Goal: Task Accomplishment & Management: Contribute content

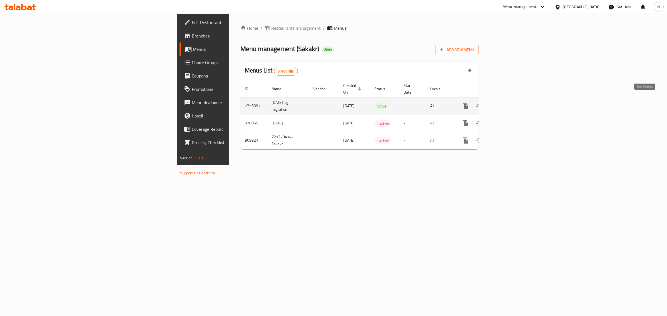
click at [509, 103] on icon "enhanced table" at bounding box center [505, 106] width 7 height 7
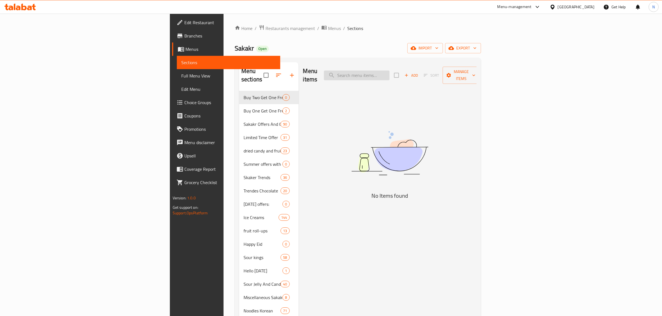
click at [389, 76] on input "search" at bounding box center [357, 76] width 66 height 10
paste input "كيت كات مشروب هوت شوكليت الساخن 33 جم"
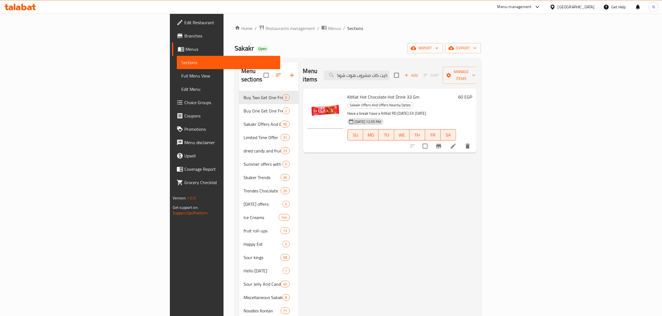
type input "كيت كات مشروب هوت شوكليت الساخن 33 جم"
click at [347, 93] on span "KitKat Hot Chocolate Hot Drink 33 Gm" at bounding box center [383, 97] width 72 height 8
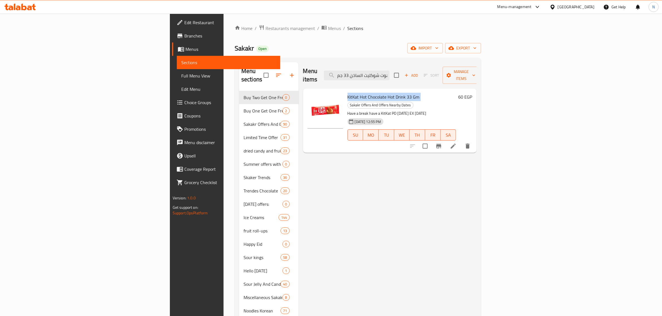
copy h6 "KitKat Hot Chocolate Hot Drink 33 Gm"
click at [184, 22] on span "Edit Restaurant" at bounding box center [230, 22] width 92 height 7
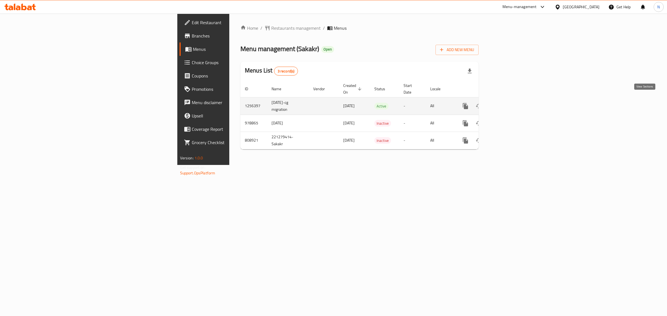
click at [509, 103] on icon "enhanced table" at bounding box center [505, 106] width 7 height 7
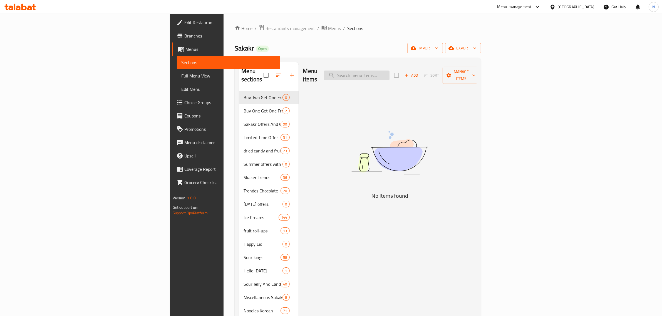
click at [389, 75] on input "search" at bounding box center [357, 76] width 66 height 10
paste input "KitKat Hot Chocolate Hot Drink 33 Gm"
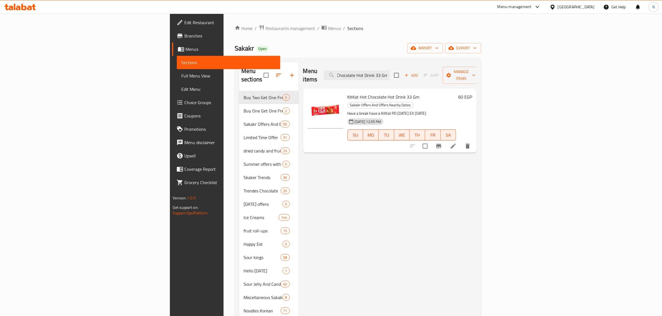
type input "KitKat Hot Chocolate Hot Drink 33 Gm"
click at [476, 51] on span "export" at bounding box center [462, 48] width 27 height 7
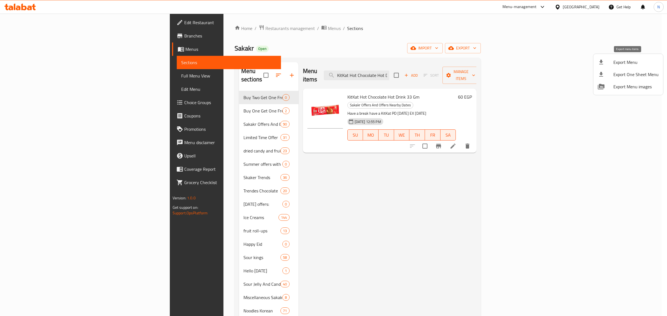
click at [632, 64] on span "Export Menu" at bounding box center [635, 62] width 45 height 7
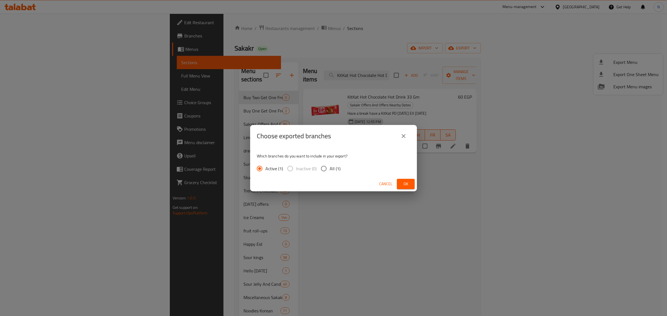
click at [331, 171] on span "All (1)" at bounding box center [335, 168] width 11 height 7
click at [330, 171] on input "All (1)" at bounding box center [324, 169] width 12 height 12
radio input "true"
click at [414, 186] on button "Ok" at bounding box center [406, 184] width 18 height 10
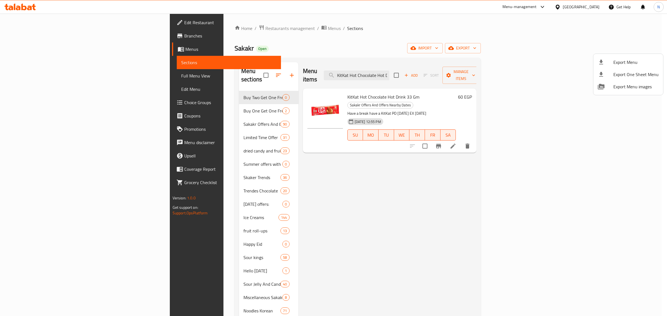
click at [607, 200] on div at bounding box center [333, 158] width 667 height 316
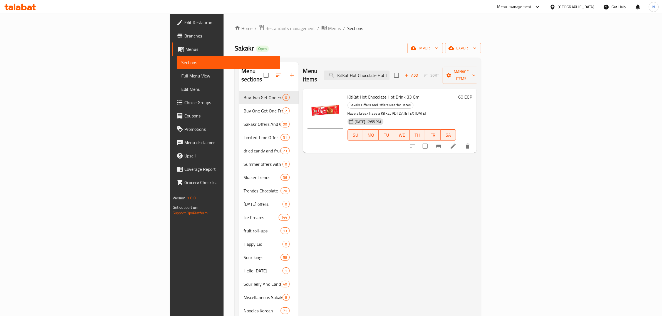
click at [235, 48] on span "Sakakr" at bounding box center [244, 48] width 19 height 13
copy span "Sakakr"
click at [184, 38] on span "Branches" at bounding box center [230, 36] width 92 height 7
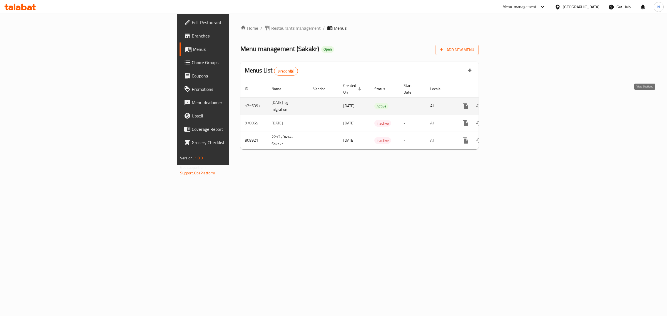
click at [509, 103] on icon "enhanced table" at bounding box center [505, 106] width 7 height 7
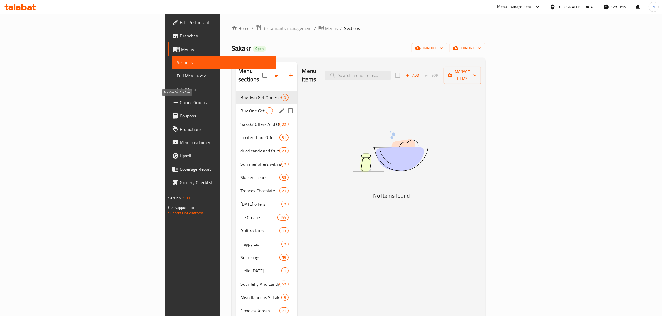
click at [240, 108] on span "Buy One Get One Free" at bounding box center [252, 111] width 25 height 7
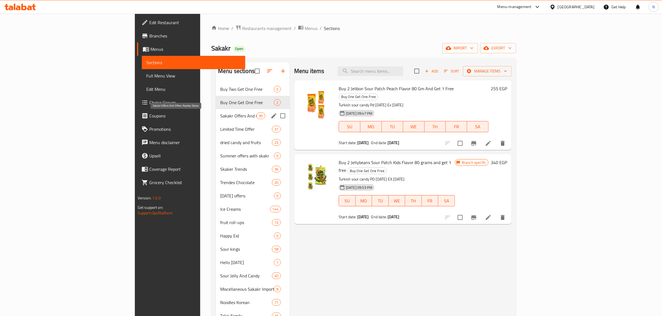
click at [220, 119] on span "Sakakr Offers And Offers Nearby Dates" at bounding box center [238, 116] width 36 height 7
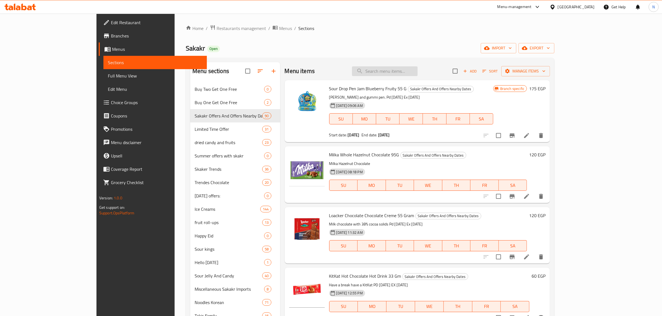
click at [417, 70] on input "search" at bounding box center [385, 71] width 66 height 10
paste input "كيندر كارد"
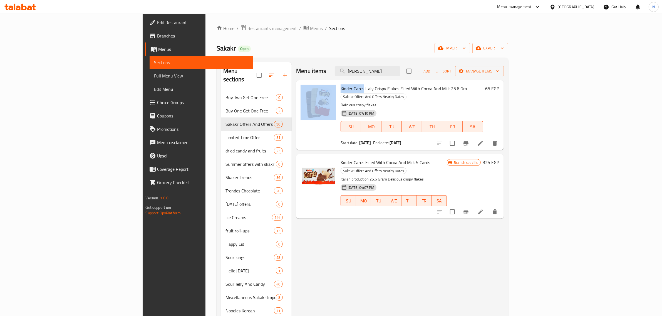
drag, startPoint x: 328, startPoint y: 89, endPoint x: 302, endPoint y: 87, distance: 26.8
click at [302, 87] on div "Kinder Cards Italy Crispy Flakes Filled With Cocoa And Milk 25.6 Gm Sakakr Offe…" at bounding box center [399, 115] width 203 height 65
copy div "Kinder Cards"
click at [400, 71] on input "كيندر كارد" at bounding box center [368, 71] width 66 height 10
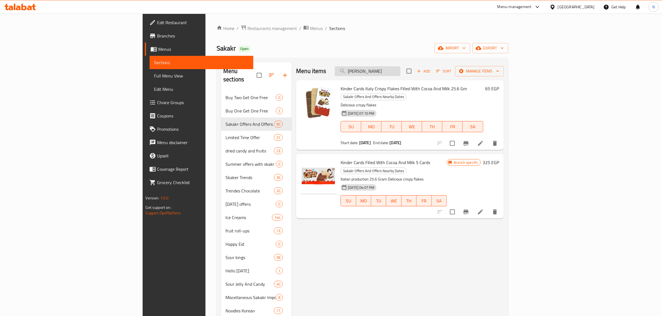
click at [400, 71] on input "كيندر كارد" at bounding box center [368, 71] width 66 height 10
paste input "Kinder Cards"
type input "Kinder Cards"
click at [400, 71] on input "Kinder Cards" at bounding box center [368, 71] width 66 height 10
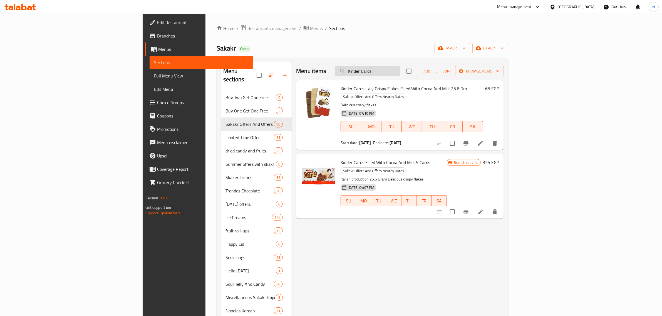
click at [400, 71] on input "Kinder Cards" at bounding box center [368, 71] width 66 height 10
click at [340, 158] on span "Kinder Cards Filled With Cocoa And Milk 5 Cards" at bounding box center [384, 162] width 89 height 8
drag, startPoint x: 305, startPoint y: 156, endPoint x: 378, endPoint y: 155, distance: 73.4
click at [378, 158] on span "Kinder Cards Filled With Cocoa And Milk 5 Cards" at bounding box center [384, 162] width 89 height 8
copy span "Kinder Cards Filled With Cocoa And Milk"
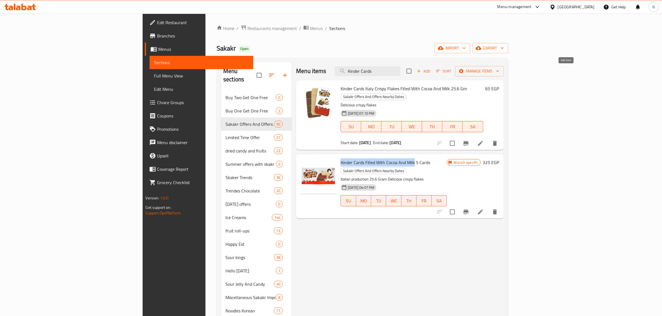
click at [431, 71] on span "Add" at bounding box center [423, 71] width 15 height 6
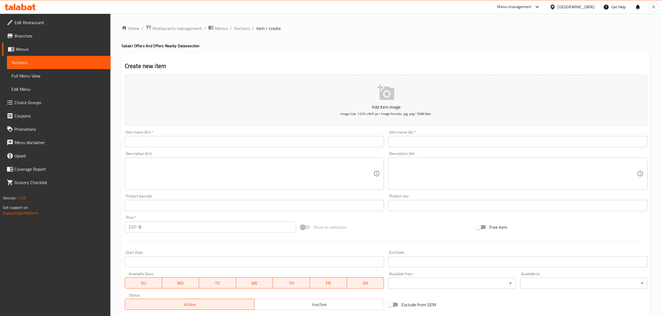
click at [318, 141] on input "text" at bounding box center [254, 141] width 259 height 11
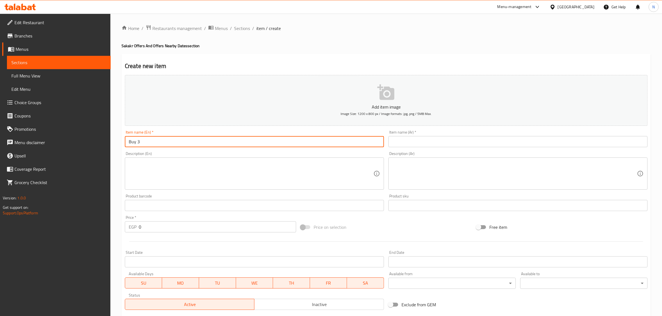
paste input "Kinder Cards Filled With Cocoa And Milk"
type input "Buy 3 Kinder Cards Filled With Cocoa And Milk"
click at [445, 140] on input "text" at bounding box center [517, 141] width 259 height 11
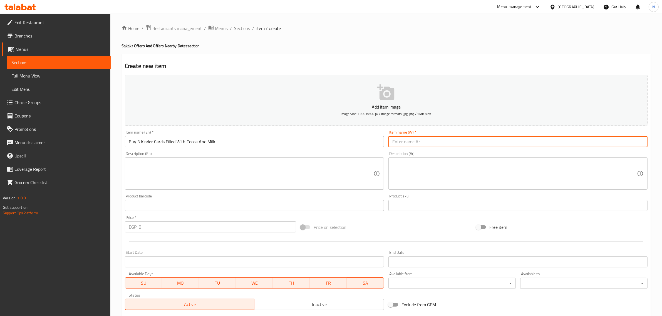
paste input "اشتري 3 كيندر كاردز بحشوه الكاكاو والحليب واحصل علي 2 مجانا"
click at [459, 144] on input "اشتري 3 كيندر كاردز بحشوه الكاكاو والحليب واحصل علي 2 مجانا" at bounding box center [517, 141] width 259 height 11
type input "اشتري 3 كيندر كاردز بحشوة الكاكاو والحليب واحصل علي 2 مجانا"
click at [170, 145] on input "Buy 3 Kinder Cards Filled With Cocoa And Milk" at bounding box center [254, 141] width 259 height 11
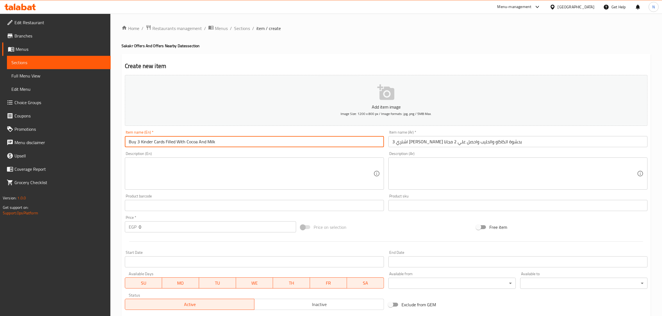
click at [170, 145] on input "Buy 3 Kinder Cards Filled With Cocoa And Milk" at bounding box center [254, 141] width 259 height 11
click at [218, 144] on input "Buy 3 Kinder Cards With Cocoa And Milk" at bounding box center [254, 141] width 259 height 11
paste input "Filled"
type input "Buy 3 Kinder Cards With Cocoa And Milk Filling And Get 2 Free"
click at [169, 259] on input "Start Date" at bounding box center [254, 261] width 259 height 11
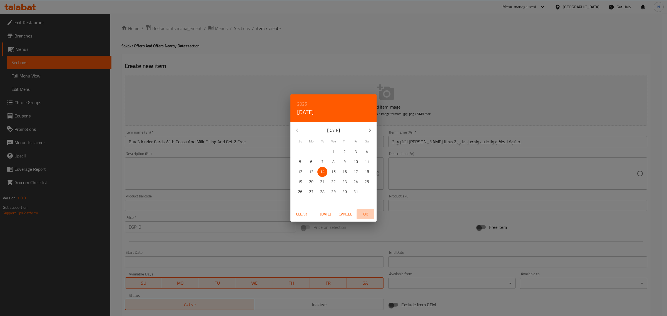
click at [367, 217] on span "OK" at bounding box center [365, 214] width 13 height 7
type input "[DATE]"
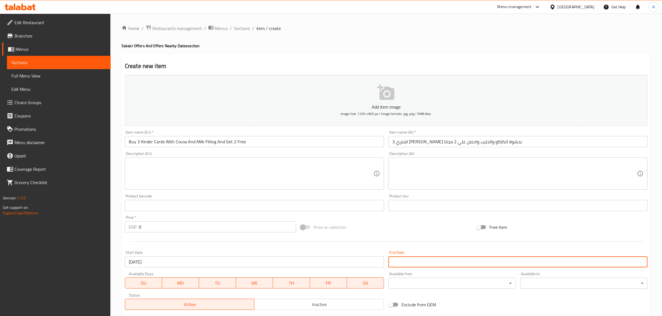
click at [408, 261] on input "Start Date" at bounding box center [517, 261] width 259 height 11
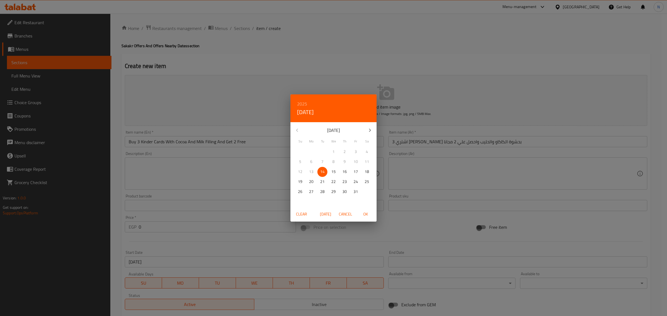
click at [370, 132] on icon "button" at bounding box center [370, 130] width 7 height 7
click at [335, 193] on p "31" at bounding box center [333, 191] width 4 height 7
click at [363, 214] on span "OK" at bounding box center [365, 214] width 13 height 7
type input "[DATE]"
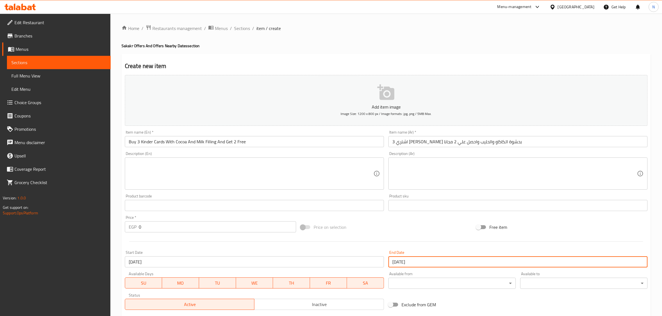
click at [150, 227] on input "0" at bounding box center [217, 226] width 157 height 11
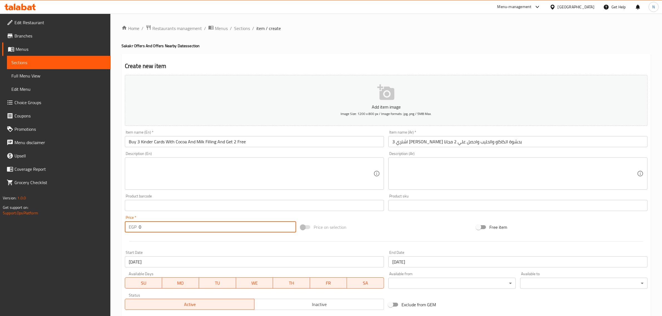
click at [150, 227] on input "0" at bounding box center [217, 226] width 157 height 11
paste input "325"
type input "325"
click at [123, 242] on div at bounding box center [386, 242] width 527 height 14
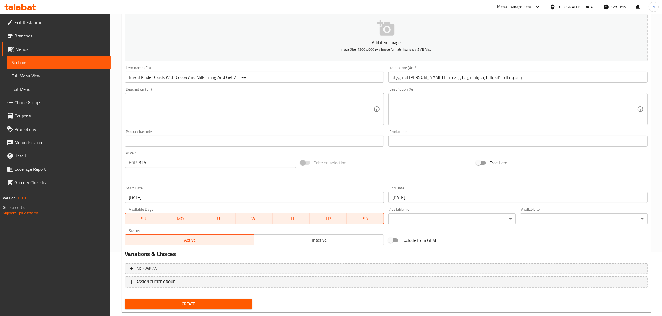
scroll to position [69, 0]
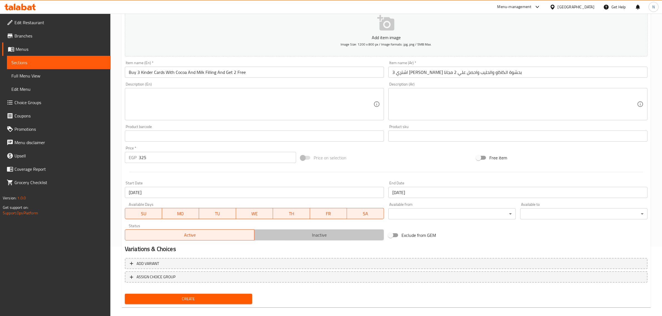
click at [323, 240] on button "Inactive" at bounding box center [319, 235] width 130 height 11
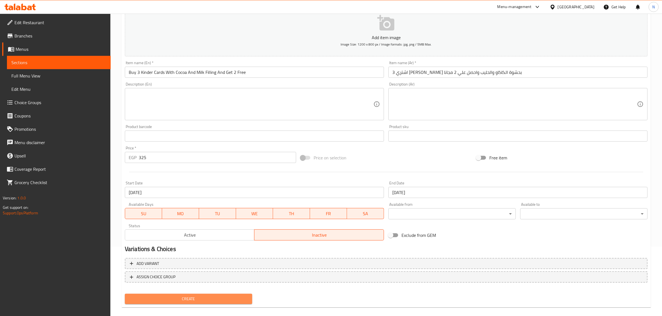
click at [222, 300] on span "Create" at bounding box center [188, 299] width 118 height 7
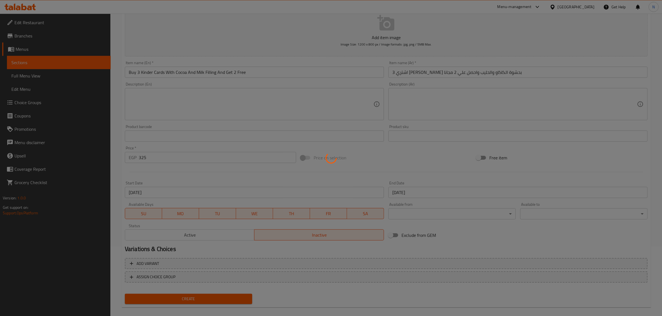
type input "0"
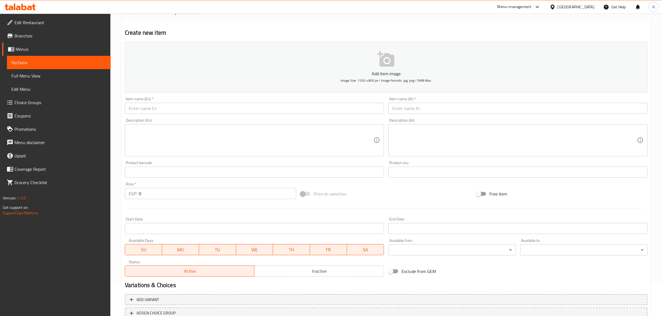
scroll to position [0, 0]
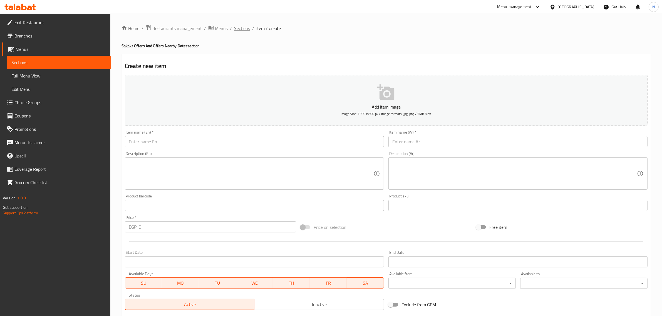
click at [239, 25] on span "Sections" at bounding box center [242, 28] width 16 height 7
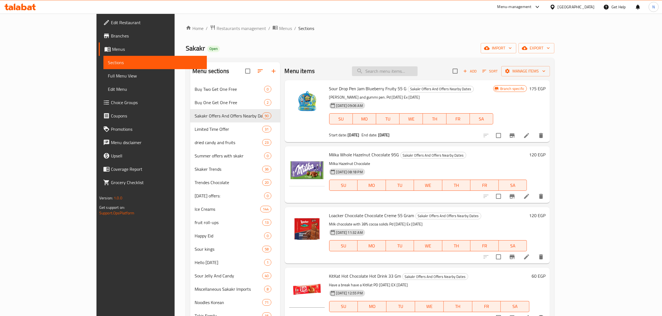
click at [417, 74] on input "search" at bounding box center [385, 71] width 66 height 10
paste input "325"
type input "325"
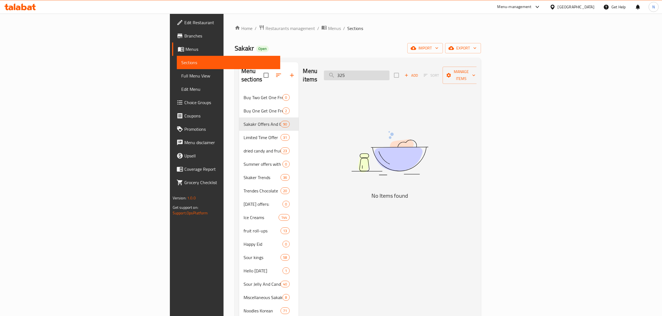
click at [389, 74] on input "325" at bounding box center [357, 76] width 66 height 10
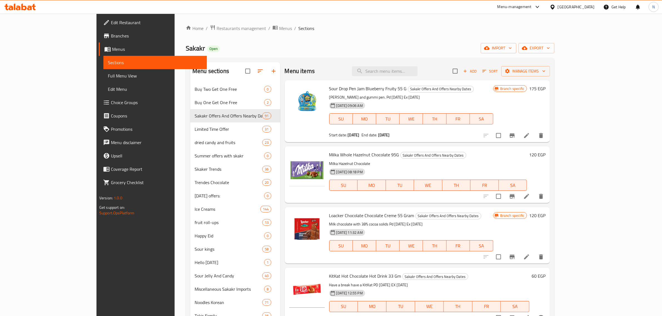
scroll to position [179, 0]
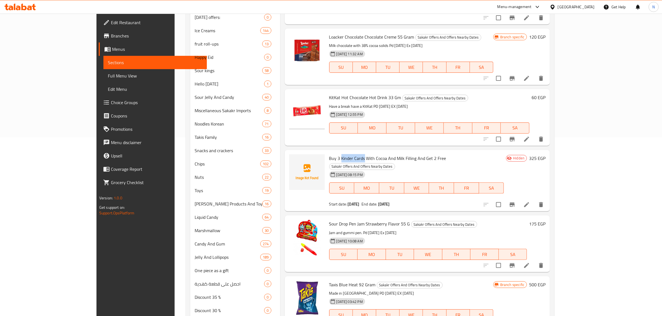
drag, startPoint x: 317, startPoint y: 157, endPoint x: 340, endPoint y: 158, distance: 22.8
click at [340, 158] on span "Buy 3 Kinder Cards With Cocoa And Milk Filling And Get 2 Free" at bounding box center [387, 158] width 117 height 8
copy span "Kinder Cards"
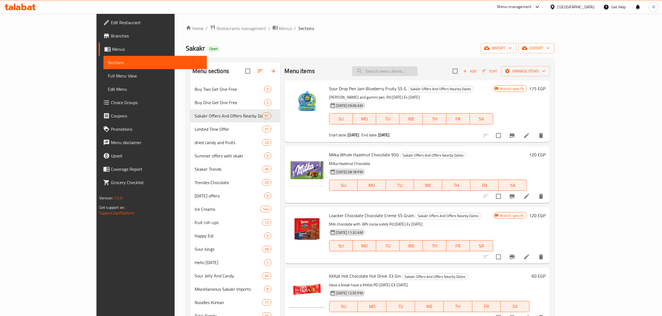
click at [417, 68] on input "search" at bounding box center [385, 71] width 66 height 10
paste input "هوت تشكين رامي"
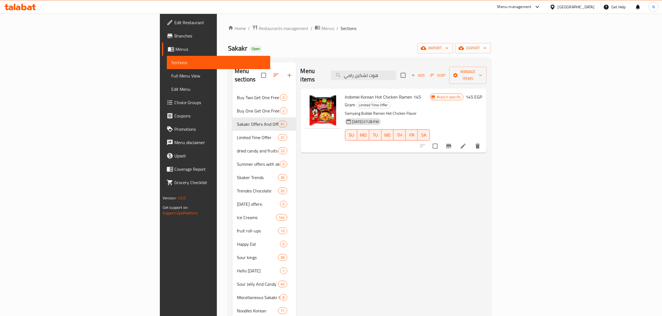
type input "هوت تشكين رامي"
drag, startPoint x: 305, startPoint y: 88, endPoint x: 319, endPoint y: 89, distance: 14.2
click at [345, 93] on span "Indomei Korean Hot Chicken Ramen 145 Gram" at bounding box center [383, 101] width 76 height 16
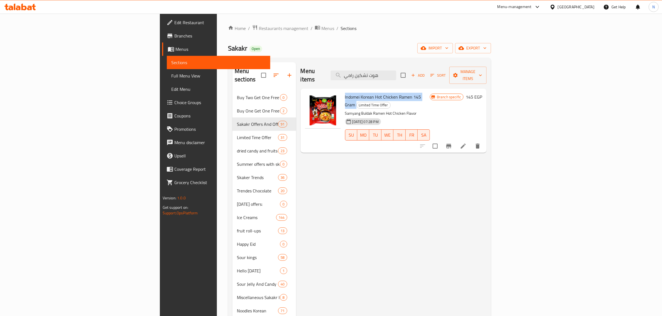
click at [345, 93] on span "Indomei Korean Hot Chicken Ramen 145 Gram" at bounding box center [383, 101] width 76 height 16
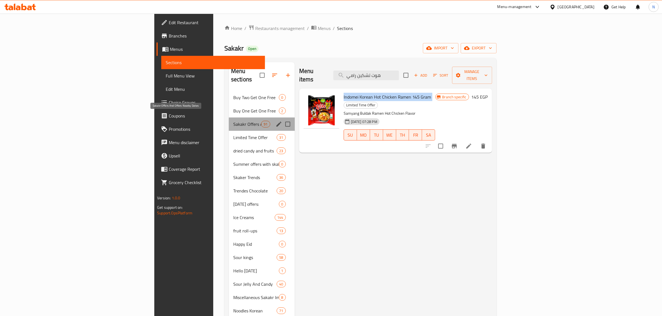
click at [233, 121] on span "Sakakr Offers And Offers Nearby Dates" at bounding box center [247, 124] width 28 height 7
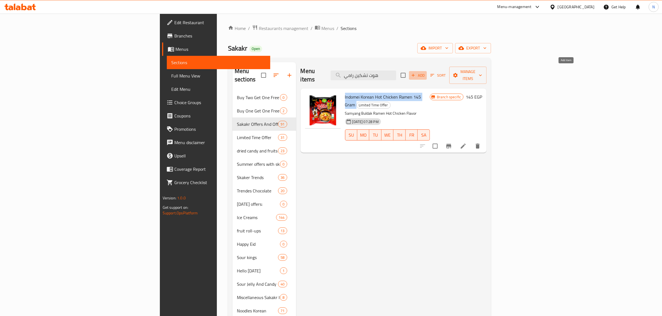
click at [425, 72] on span "Add" at bounding box center [417, 75] width 15 height 6
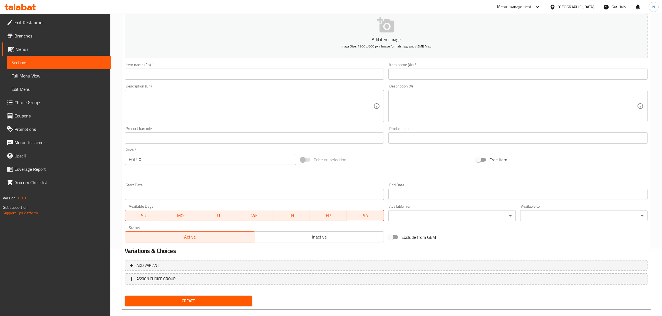
scroll to position [69, 0]
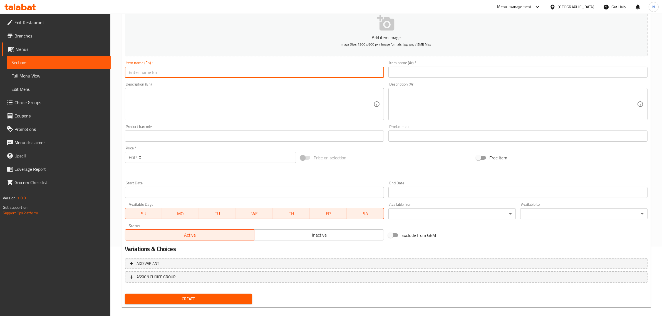
click at [279, 73] on input "text" at bounding box center [254, 72] width 259 height 11
paste input "Indomei Korean Hot Chicken Ramen 145 Gram"
type input "Indomei Korean Hot Chicken Ramen 145 Gram"
click at [421, 74] on input "text" at bounding box center [517, 72] width 259 height 11
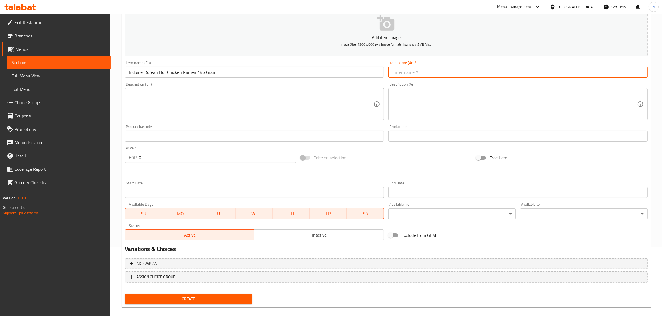
paste input "اشتري 4 اندومي كوري هوت تشكين رامين واحصل علي 1 مجانا"
type input "اشتري 4 اندومي كوري هوت تشكين رامين واحصل علي 1 مجانا"
click at [260, 77] on input "Indomei Korean Hot Chicken Ramen 145 Gram" at bounding box center [254, 72] width 259 height 11
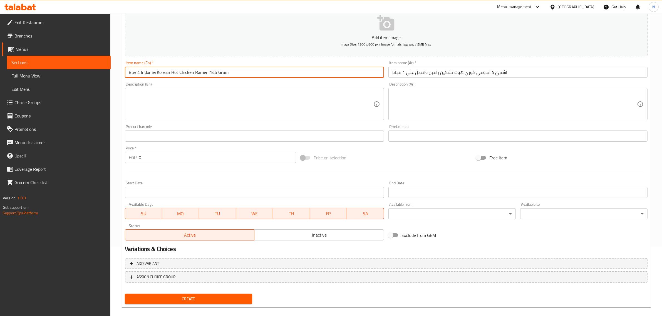
type input "Buy 4 Indomei Korean Hot Chicken Ramen 145 Gram"
drag, startPoint x: 208, startPoint y: 73, endPoint x: 240, endPoint y: 78, distance: 32.1
click at [240, 78] on input "Buy 4 Indomei Korean Hot Chicken Ramen 145 Gram" at bounding box center [254, 72] width 259 height 11
click at [432, 73] on input "اشتري 4 اندومي كوري هوت تشكين رامين واحصل علي 1 مجانا" at bounding box center [517, 72] width 259 height 11
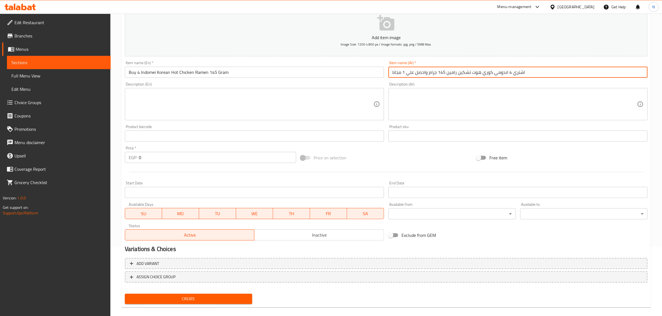
type input "اشتري 4 اندومي كوري هوت تشكين رامين 145 جرام واحصل علي 1 مجانا"
click at [294, 71] on input "Buy 4 Indomei Korean Hot Chicken Ramen 145 Gram" at bounding box center [254, 72] width 259 height 11
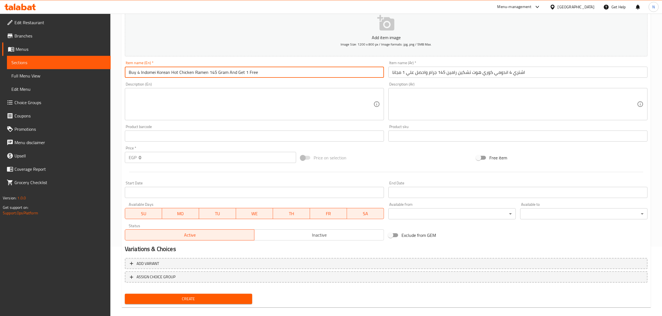
type input "Buy 4 Indomei Korean Hot Chicken Ramen 145 Gram And Get 1 Free"
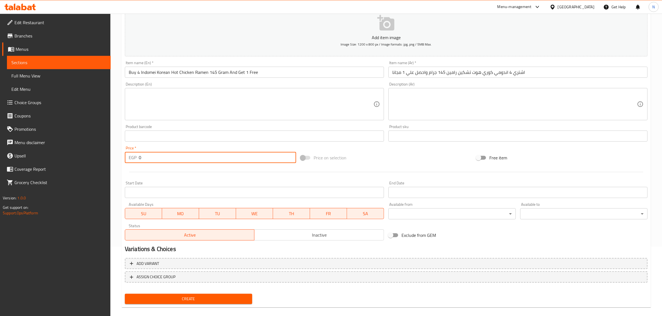
click at [167, 161] on input "0" at bounding box center [217, 157] width 157 height 11
paste input "625"
type input "625"
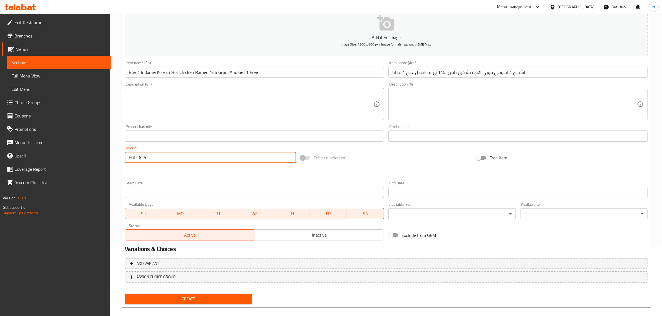
click at [213, 191] on input "Start Date" at bounding box center [254, 192] width 259 height 11
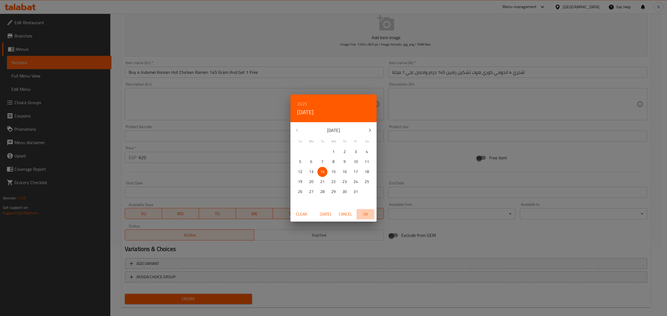
click at [360, 215] on span "OK" at bounding box center [365, 214] width 13 height 7
type input "[DATE]"
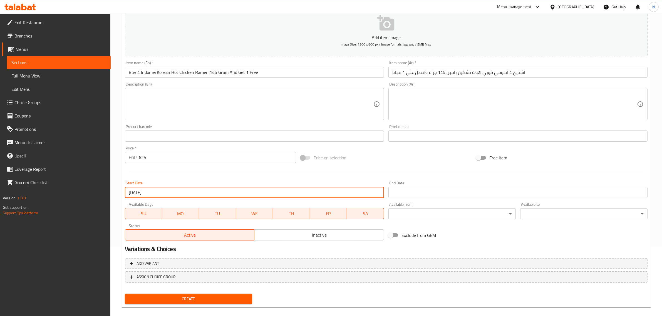
click at [418, 189] on input "Start Date" at bounding box center [517, 192] width 259 height 11
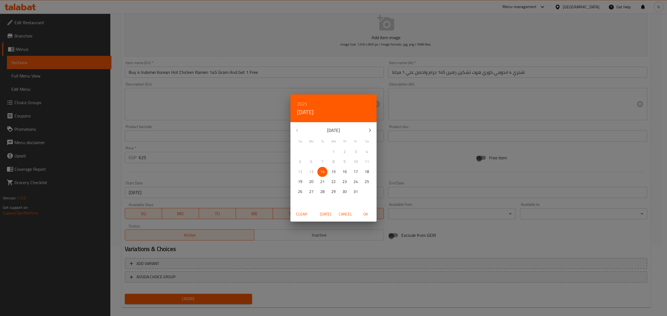
click at [365, 131] on button "button" at bounding box center [369, 130] width 13 height 13
click at [331, 193] on span "31" at bounding box center [333, 191] width 10 height 7
click at [365, 213] on span "OK" at bounding box center [365, 214] width 13 height 7
type input "[DATE]"
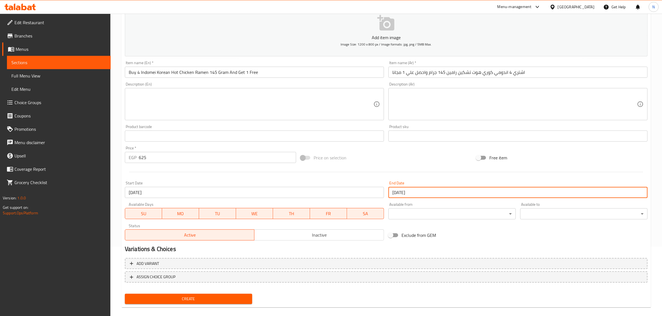
click at [306, 233] on span "Inactive" at bounding box center [318, 235] width 125 height 8
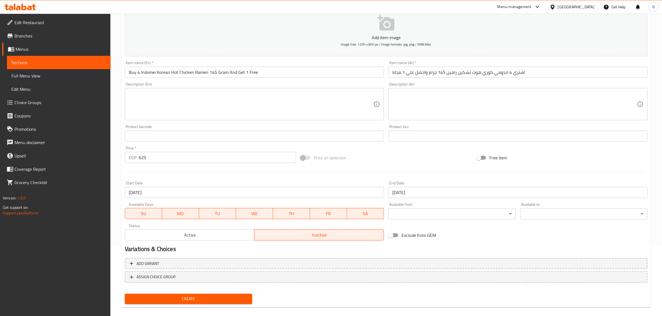
click at [209, 153] on input "625" at bounding box center [217, 157] width 157 height 11
click at [125, 294] on button "Create" at bounding box center [188, 299] width 127 height 10
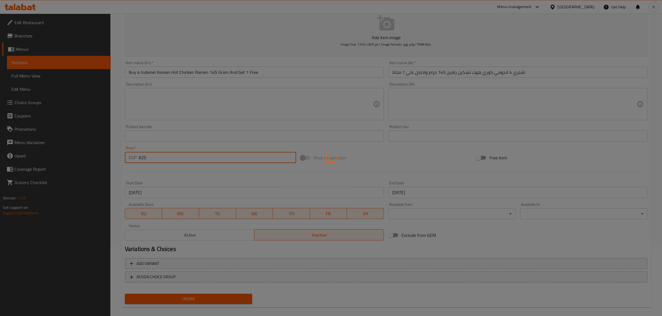
type input "0"
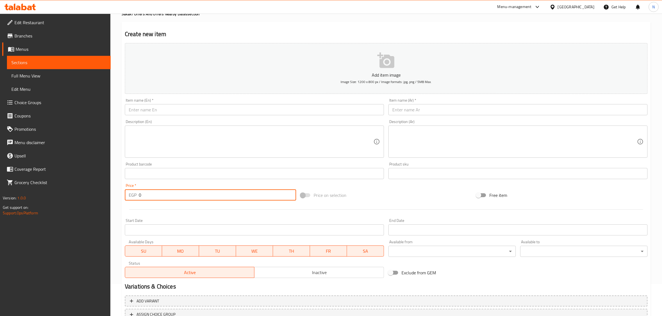
scroll to position [0, 0]
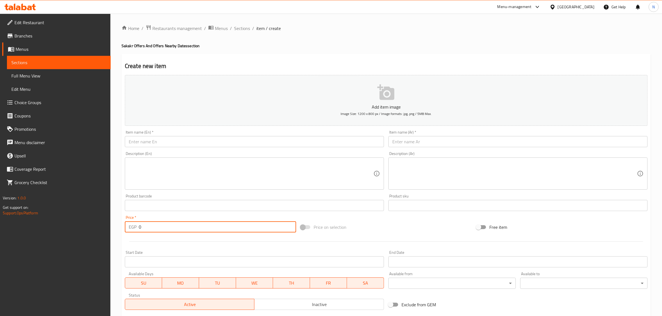
drag, startPoint x: 240, startPoint y: 26, endPoint x: 155, endPoint y: 1, distance: 88.7
click at [240, 26] on span "Sections" at bounding box center [242, 28] width 16 height 7
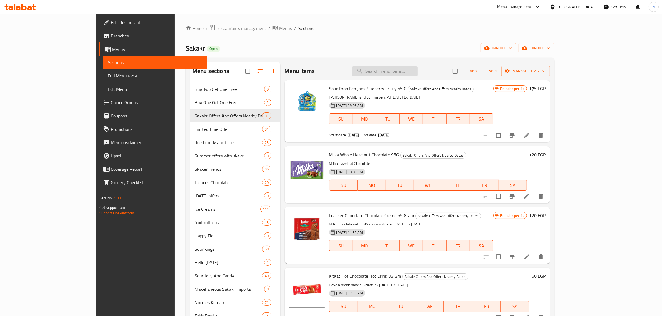
click at [417, 74] on input "search" at bounding box center [385, 71] width 66 height 10
paste input "كيندر كارد"
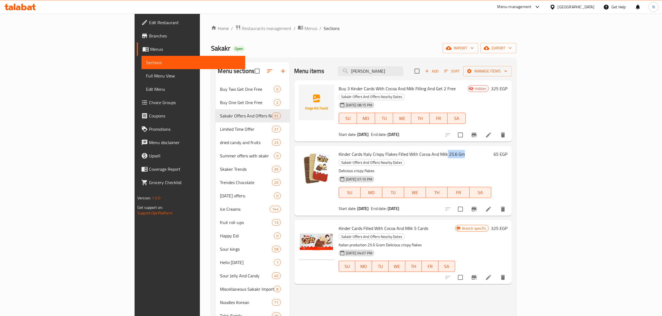
drag, startPoint x: 413, startPoint y: 147, endPoint x: 429, endPoint y: 145, distance: 15.9
click at [429, 150] on span "Kinder Cards Italy Crispy Flakes Filled With Cocoa And Milk 25.6 Gm" at bounding box center [401, 154] width 126 height 8
copy span "25.6 Gm"
click at [403, 71] on input "كيندر كار" at bounding box center [371, 71] width 66 height 10
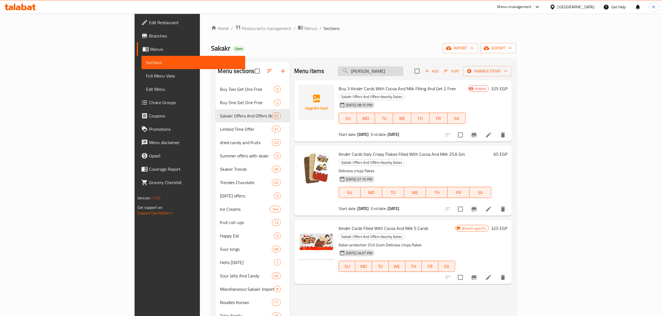
click at [403, 71] on input "كيندر كار" at bounding box center [371, 71] width 66 height 10
paste input "تاكيس بلو هيت"
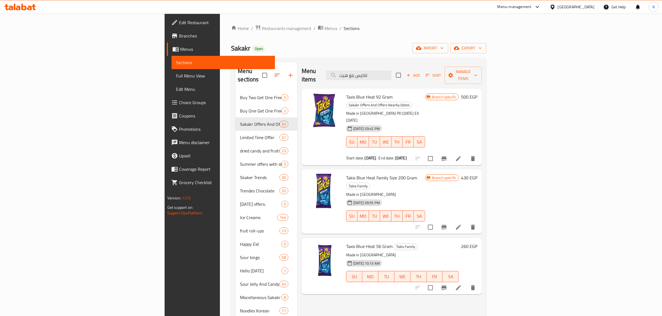
type input "تاكيس بلو هيت"
click at [346, 93] on span "Taxis Blue Heat 92 Gram" at bounding box center [369, 97] width 46 height 8
copy h6 "Taxis Blue Heat 92 Gram"
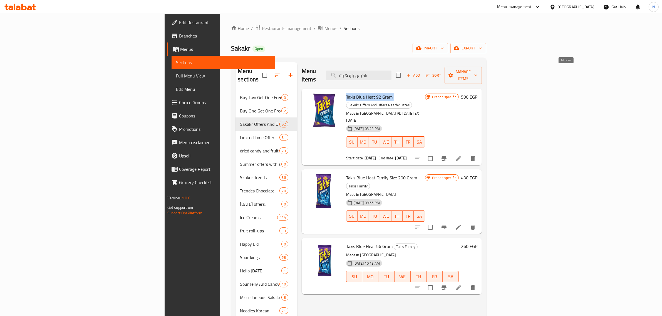
click at [420, 72] on span "Add" at bounding box center [412, 75] width 15 height 6
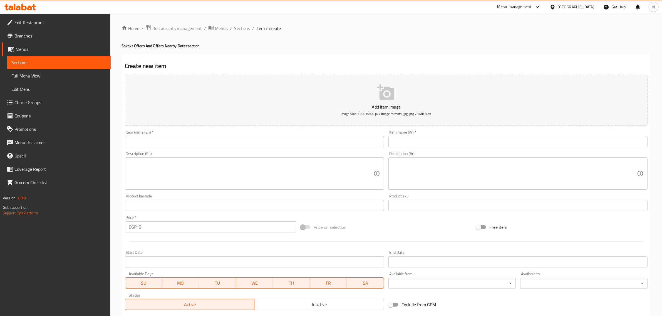
click at [344, 145] on input "text" at bounding box center [254, 141] width 259 height 11
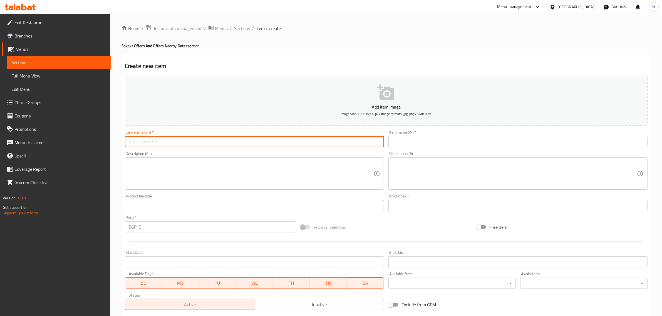
paste input "Taxis Blue Heat 92 Gram"
type input "Taxis Blue Heat 92 Gram"
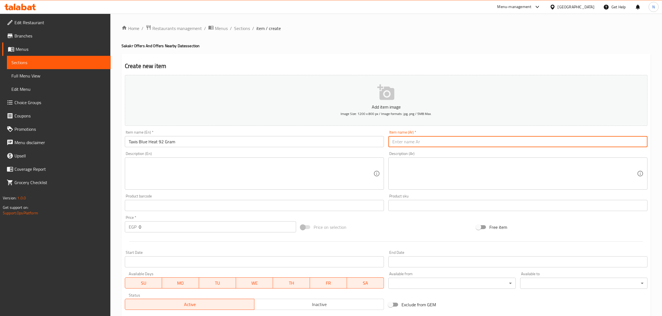
click at [425, 145] on input "text" at bounding box center [517, 141] width 259 height 11
paste input "اشتري 1 تاكيس بلو هيت 92 جرام واحصل علي 1 مجانا"
type input "اشتري 1 تاكيس بلو هيت 92 جرام واحصل علي 1 مجانا"
click at [365, 142] on input "Taxis Blue Heat 92 Gram" at bounding box center [254, 141] width 259 height 11
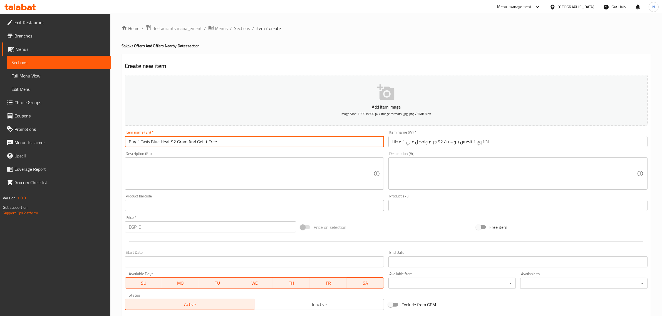
type input "Buy 1 Taxis Blue Heat 92 Gram And Get 1 Free"
click at [166, 225] on input "0" at bounding box center [217, 226] width 157 height 11
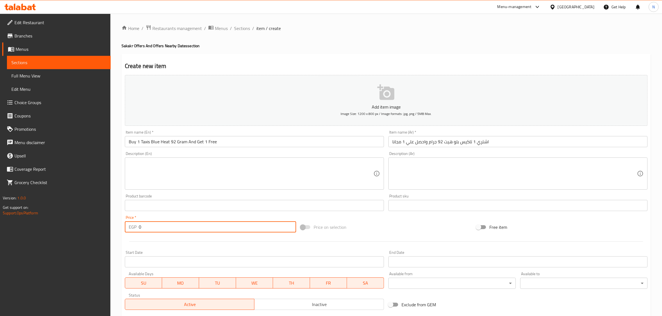
click at [166, 225] on input "0" at bounding box center [217, 226] width 157 height 11
paste input "60"
type input "600"
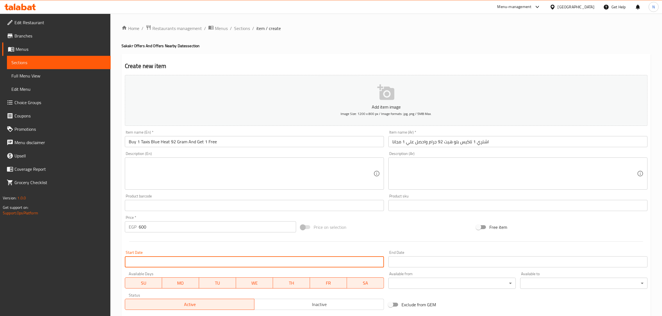
click at [170, 261] on input "Start Date" at bounding box center [254, 261] width 259 height 11
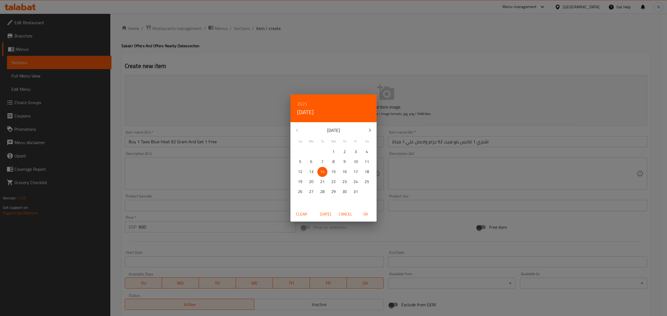
click at [367, 214] on span "OK" at bounding box center [365, 214] width 13 height 7
type input "[DATE]"
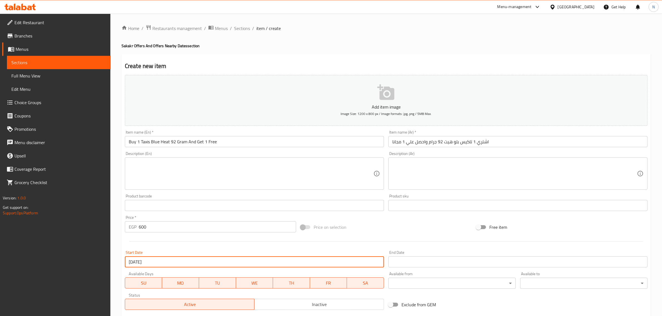
click at [406, 261] on input "Start Date" at bounding box center [517, 261] width 259 height 11
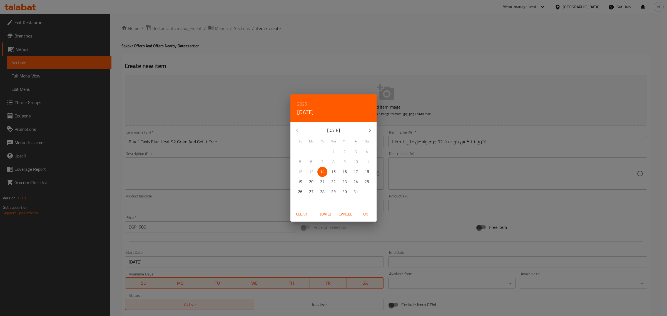
click at [367, 131] on icon "button" at bounding box center [370, 130] width 7 height 7
click at [334, 193] on p "31" at bounding box center [333, 191] width 4 height 7
click at [364, 213] on span "OK" at bounding box center [365, 214] width 13 height 7
type input "[DATE]"
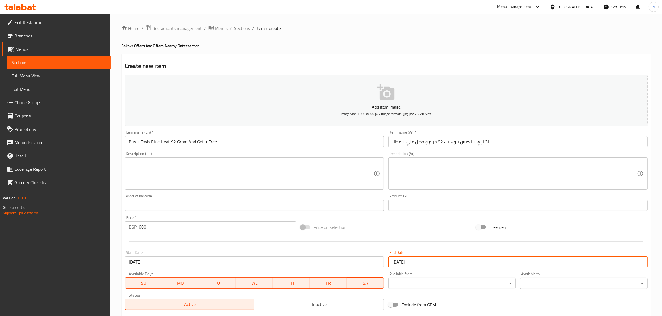
click at [278, 302] on span "Inactive" at bounding box center [318, 305] width 125 height 8
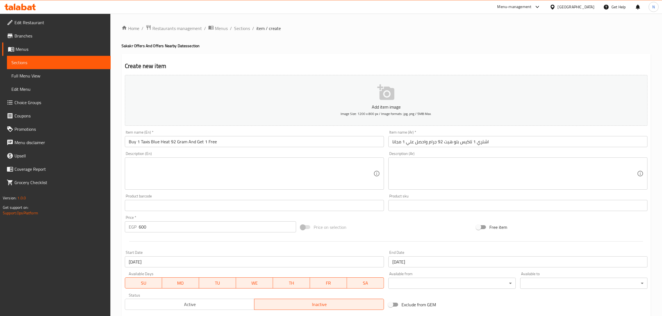
click at [208, 139] on input "Buy 1 Taxis Blue Heat 92 Gram And Get 1 Free" at bounding box center [254, 141] width 259 height 11
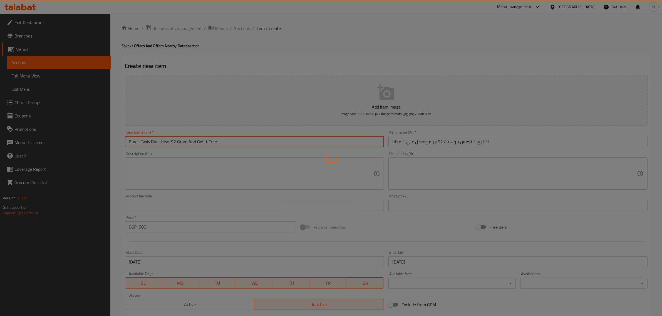
type input "0"
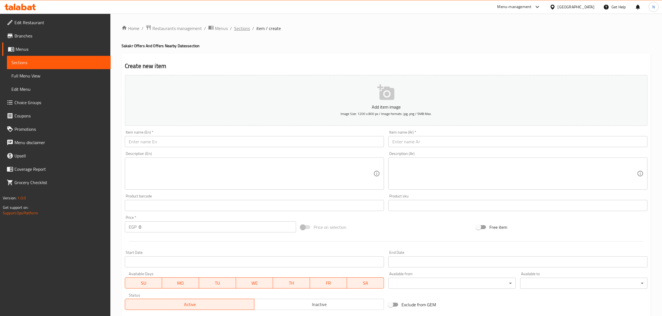
click at [248, 32] on span "Sections" at bounding box center [242, 28] width 16 height 7
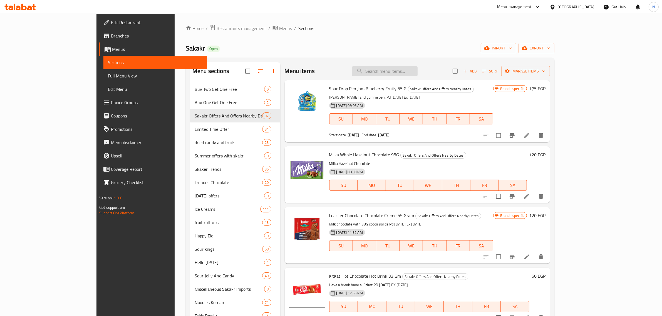
click at [417, 74] on input "search" at bounding box center [385, 71] width 66 height 10
click at [417, 72] on input "search" at bounding box center [385, 71] width 66 height 10
paste input "ساور دروب بين جام"
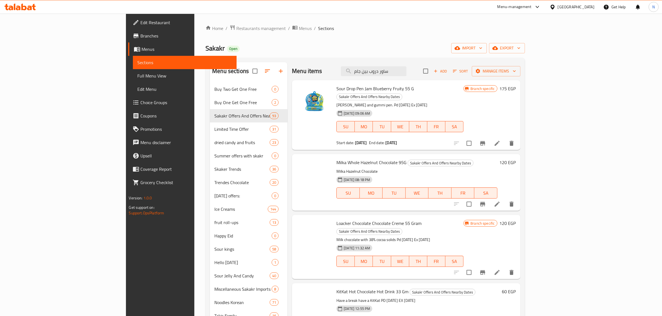
click at [343, 89] on span "Sour Drop Pen Jam Blueberry Fruity 55 G" at bounding box center [375, 88] width 78 height 8
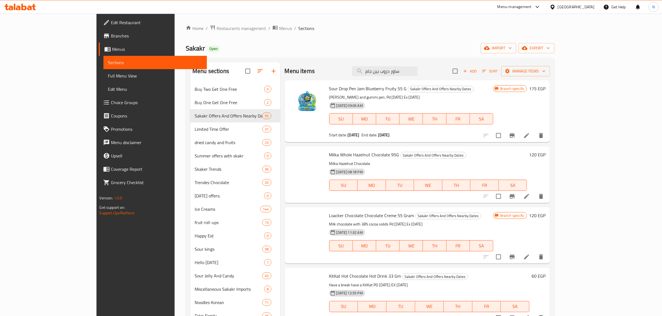
click at [343, 89] on span "Sour Drop Pen Jam Blueberry Fruity 55 G" at bounding box center [368, 88] width 78 height 8
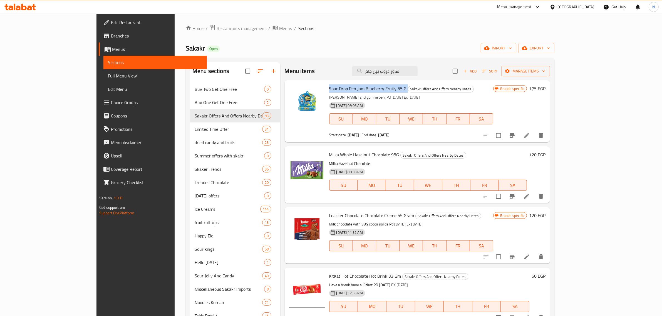
copy h6 "Sour Drop Pen Jam Blueberry Fruity 55 G"
click at [417, 74] on input "ساور دروب بين جام" at bounding box center [385, 71] width 66 height 10
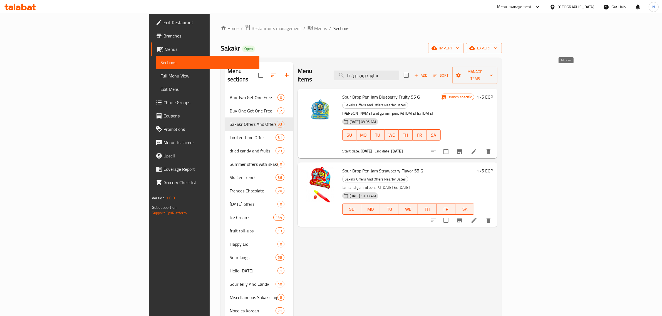
type input "ساور دروب بين جا"
click at [428, 73] on span "Add" at bounding box center [420, 75] width 15 height 6
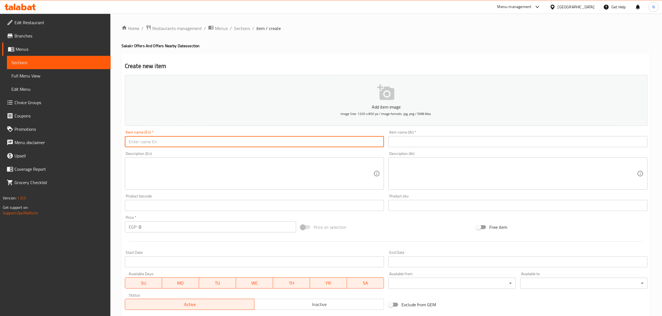
click at [328, 145] on input "text" at bounding box center [254, 141] width 259 height 11
paste input "Sour Drop Pen Jam Blueberry Fruity 55 G"
type input "Sour Drop Pen Jam Blueberry Fruity 55 G"
click at [447, 139] on input "text" at bounding box center [517, 141] width 259 height 11
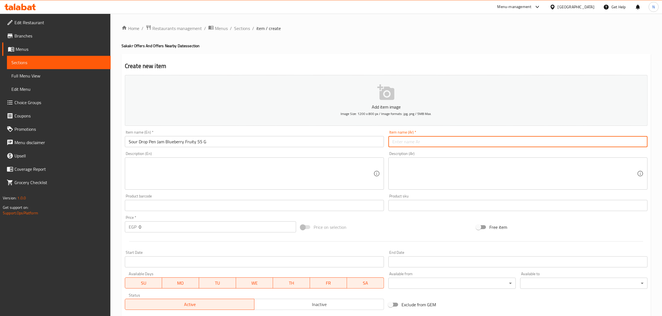
paste input "اشتري 1 ساور دروب بين جام بنكهة فاكهة التوت الازرق واحصل علي 1 مجانا"
type input "اشتري 1 ساور دروب بين جام بنكهة فاكهة التوت الازرق واحصل علي 1 مجانا"
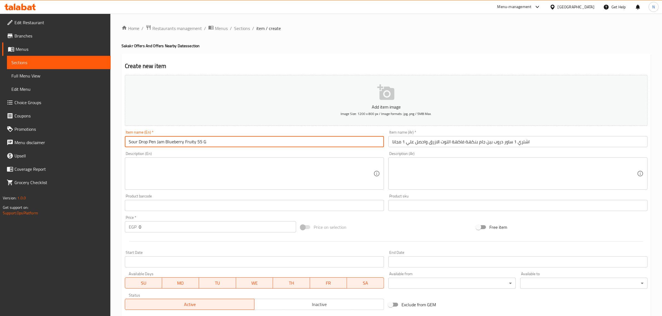
click at [287, 145] on input "Sour Drop Pen Jam Blueberry Fruity 55 G" at bounding box center [254, 141] width 259 height 11
click at [208, 144] on input "Buy 1 Sour Drop Pen Jam Blueberry Fruity 55 G" at bounding box center [254, 141] width 259 height 11
type input "Buy 1 Sour Drop Pen Jam Blueberry Fruity Flavor 55 G And Get 1 Free"
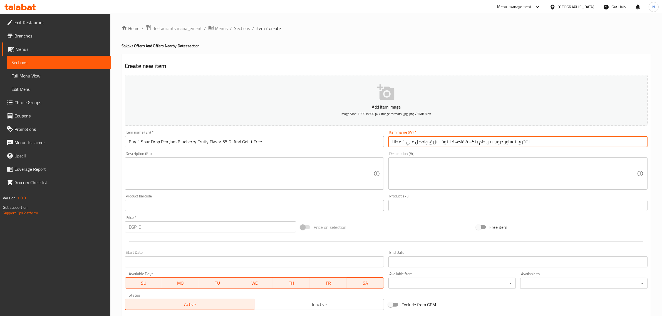
click at [428, 145] on input "اشتري 1 ساور دروب بين جام بنكهة فاكهة التوت الازرق واحصل علي 1 مجانا" at bounding box center [517, 141] width 259 height 11
type input "اشتري 1 ساور دروب بين جام بنكهة فاكهة التوت الازرق 55 جم واحصل علي 1 مجانا"
click at [155, 226] on input "0" at bounding box center [217, 226] width 157 height 11
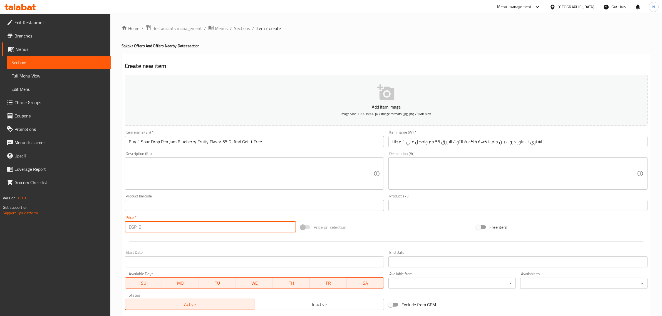
click at [155, 226] on input "0" at bounding box center [217, 226] width 157 height 11
paste input "35"
type input "350"
click at [171, 260] on input "Start Date" at bounding box center [254, 261] width 259 height 11
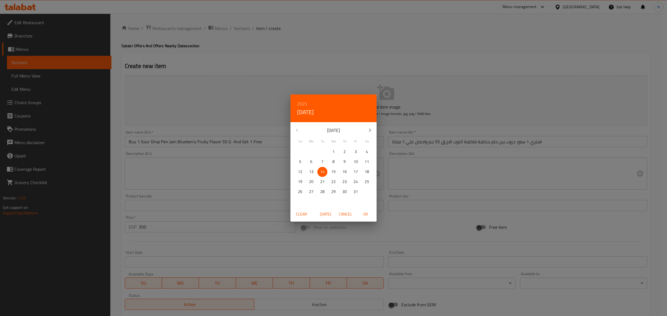
click at [367, 212] on span "OK" at bounding box center [365, 214] width 13 height 7
type input "[DATE]"
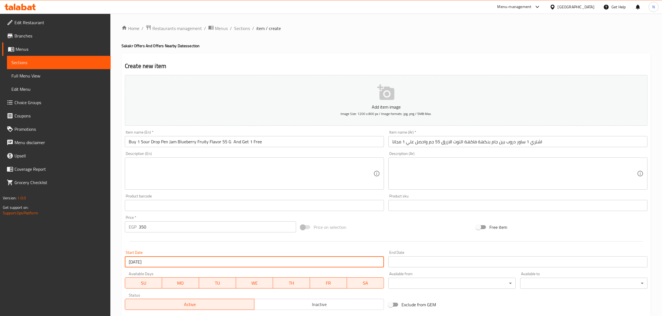
click at [406, 267] on input "Start Date" at bounding box center [517, 261] width 259 height 11
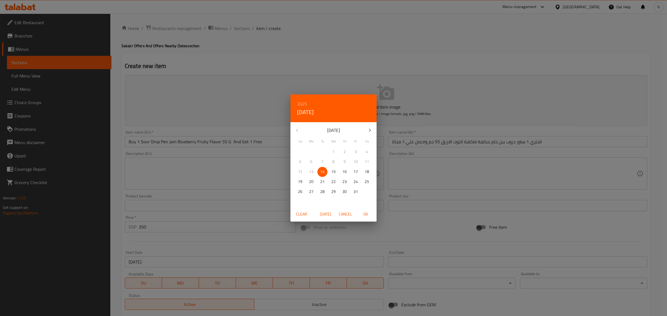
click at [373, 129] on button "button" at bounding box center [369, 130] width 13 height 13
click at [332, 195] on p "31" at bounding box center [333, 191] width 4 height 7
click at [364, 215] on span "OK" at bounding box center [365, 214] width 13 height 7
type input "[DATE]"
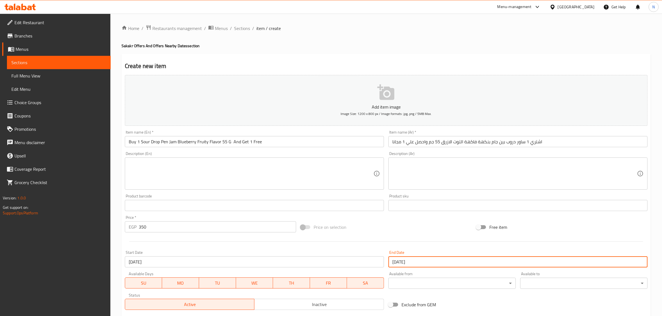
click at [295, 302] on span "Inactive" at bounding box center [318, 305] width 125 height 8
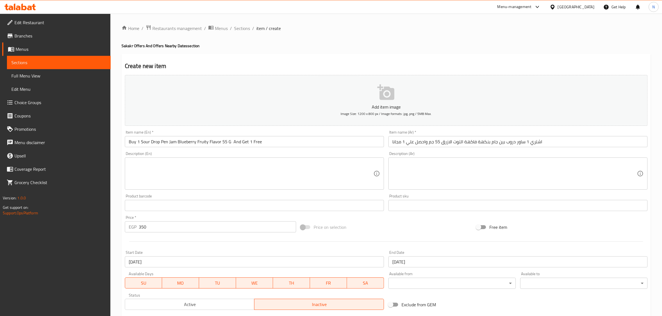
click at [207, 226] on input "350" at bounding box center [217, 226] width 157 height 11
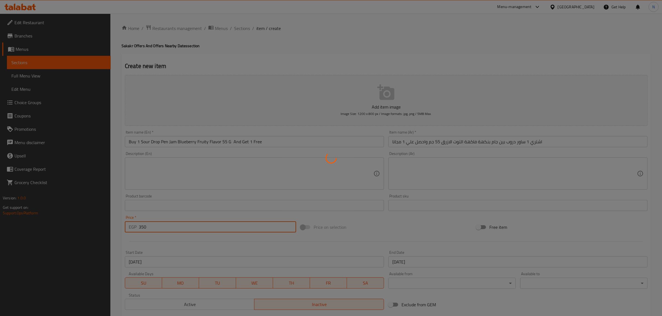
type input "0"
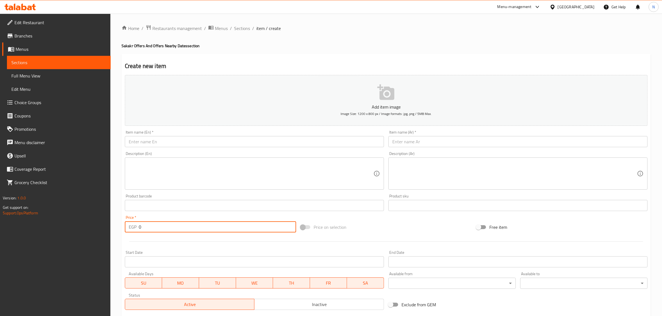
drag, startPoint x: 243, startPoint y: 25, endPoint x: 207, endPoint y: 4, distance: 41.8
click at [243, 25] on span "Sections" at bounding box center [242, 28] width 16 height 7
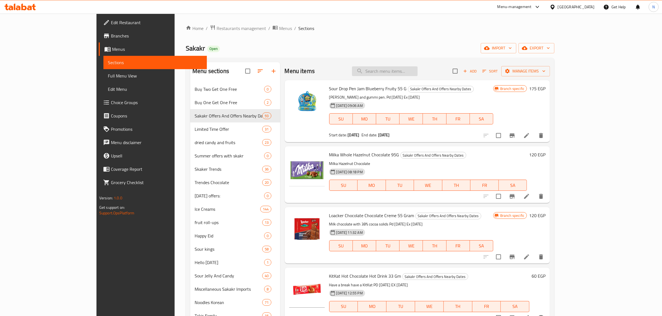
click at [417, 72] on input "search" at bounding box center [385, 71] width 66 height 10
paste input "1 ساور دروب بين جا"
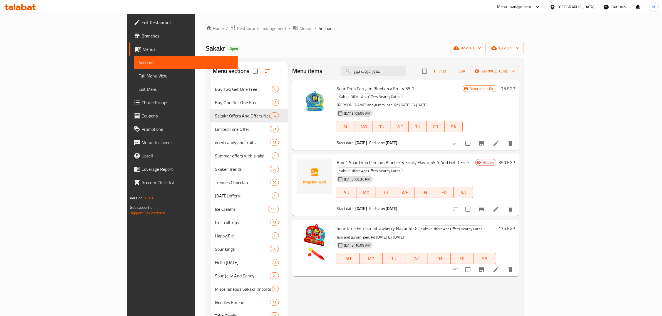
type input "ساور دروب بين"
click at [365, 224] on span "Sour Drop Pen Jam Strawberry Flavor 55 G" at bounding box center [377, 228] width 81 height 8
copy h6 "Sour Drop Pen Jam Strawberry Flavor 55 G"
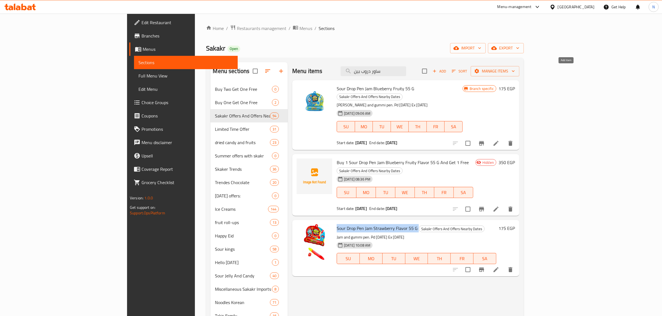
click at [437, 73] on icon "button" at bounding box center [434, 71] width 5 height 5
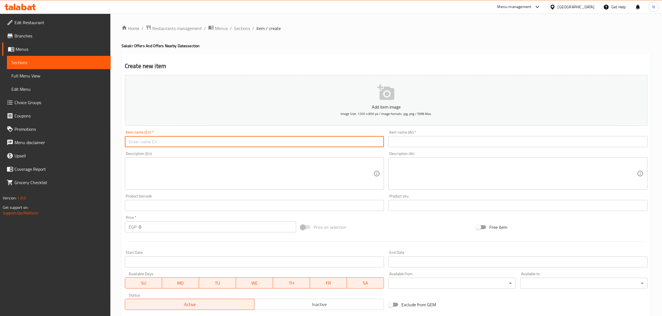
click at [284, 141] on input "text" at bounding box center [254, 141] width 259 height 11
paste input "Sour Drop Pen Jam Strawberry Flavor 55 G"
type input "Sour Drop Pen Jam Strawberry Flavor 55 G"
click at [438, 145] on input "text" at bounding box center [517, 141] width 259 height 11
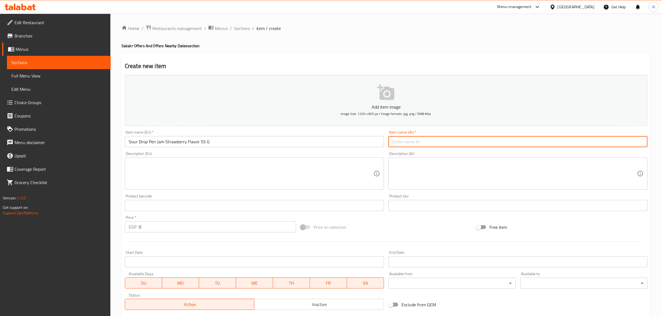
paste input "اشتري 1 ساور دروب بين جام بنكهة الفراولة واحصل علي 1 مجانا"
type input "اشتري 1 ساور دروب بين جام بنكهة الفراولة واحصل علي 1 مجانا"
click at [364, 143] on input "Sour Drop Pen Jam Strawberry Flavor 55 G" at bounding box center [254, 141] width 259 height 11
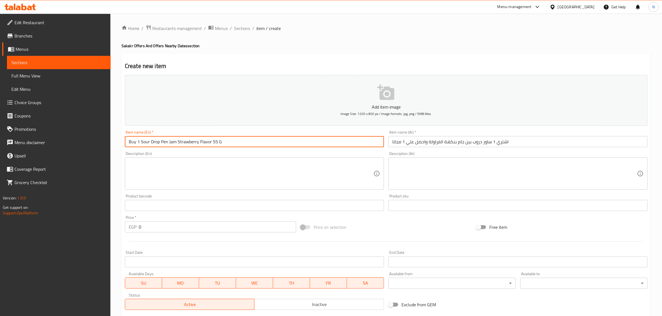
click at [238, 146] on input "Buy 1 Sour Drop Pen Jam Strawberry Flavor 55 G" at bounding box center [254, 141] width 259 height 11
type input "Buy 1 Sour Drop Pen Jam Strawberry Flavor 55 G And Get 1 Free"
click at [427, 144] on input "اشتري 1 ساور دروب بين جام بنكهة الفراولة واحصل علي 1 مجانا" at bounding box center [517, 141] width 259 height 11
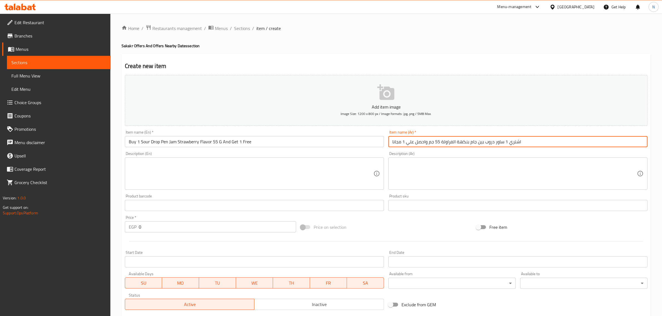
type input "اشتري 1 ساور دروب بين جام بنكهة الفراولة 55 جم واحصل علي 1 مجانا"
click at [172, 230] on input "0" at bounding box center [217, 226] width 157 height 11
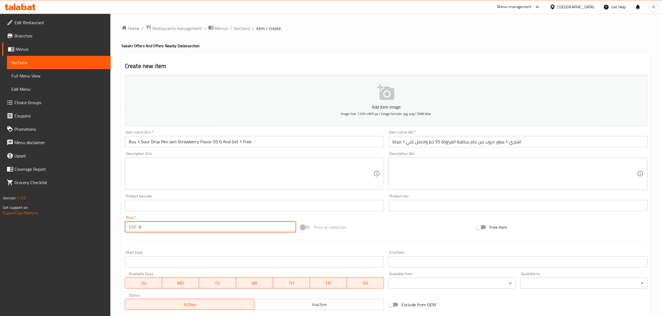
click at [172, 230] on input "0" at bounding box center [217, 226] width 157 height 11
paste input "35"
type input "350"
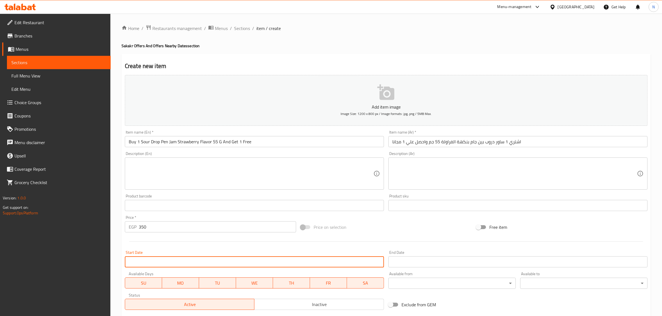
click at [165, 260] on input "Start Date" at bounding box center [254, 261] width 259 height 11
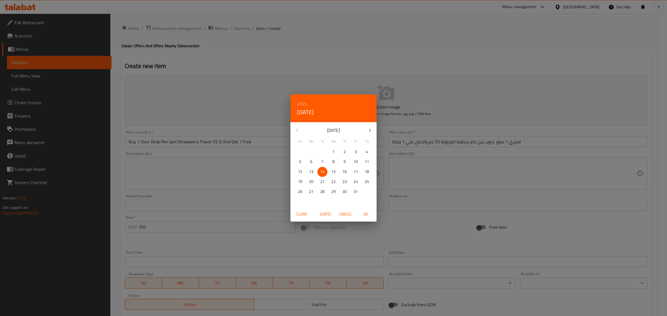
click at [363, 213] on span "OK" at bounding box center [365, 214] width 13 height 7
type input "[DATE]"
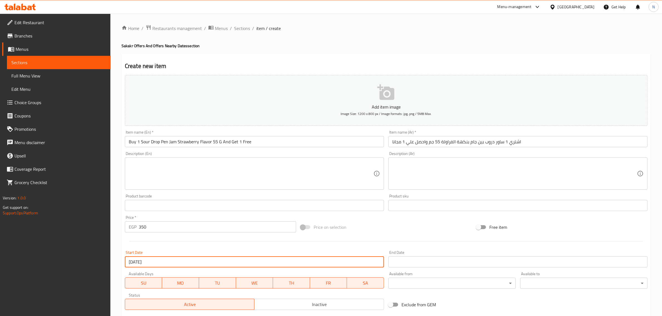
click at [413, 262] on input "Start Date" at bounding box center [517, 261] width 259 height 11
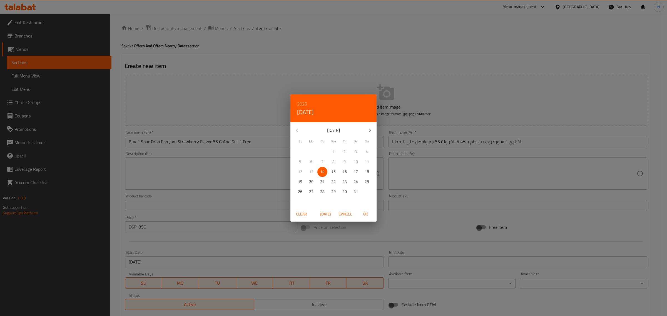
click at [372, 131] on icon "button" at bounding box center [370, 130] width 7 height 7
click at [333, 196] on button "31" at bounding box center [333, 192] width 10 height 10
click at [364, 214] on span "OK" at bounding box center [365, 214] width 13 height 7
type input "[DATE]"
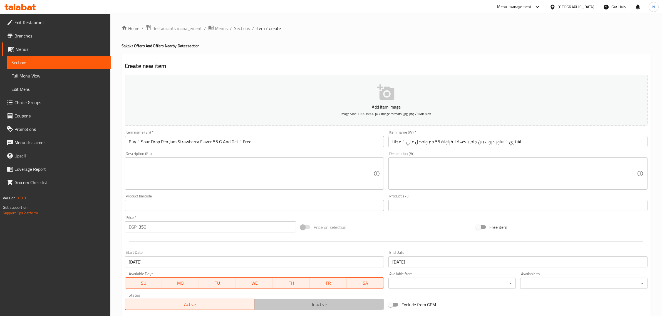
click at [281, 302] on span "Inactive" at bounding box center [318, 305] width 125 height 8
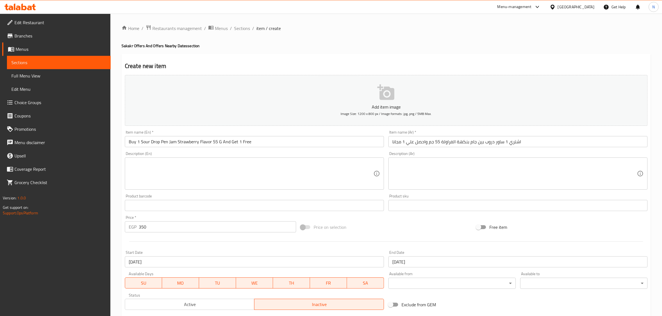
click at [220, 231] on input "350" at bounding box center [217, 226] width 157 height 11
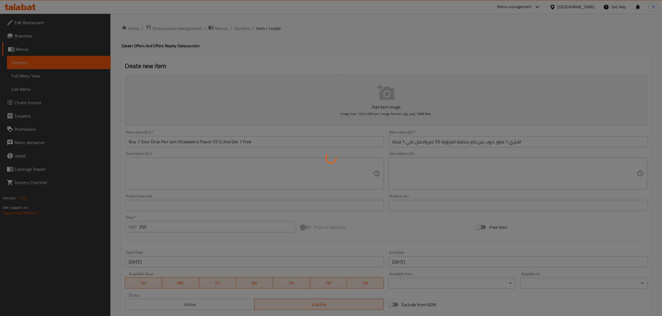
type input "0"
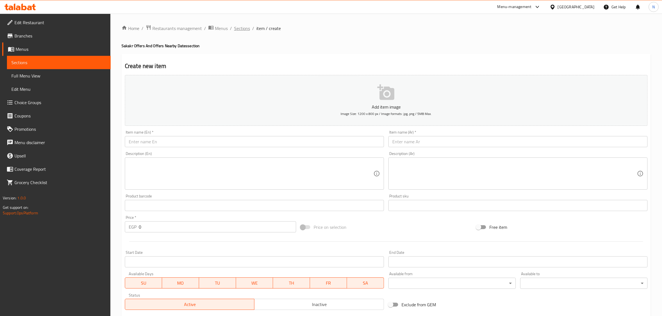
click at [245, 30] on span "Sections" at bounding box center [242, 28] width 16 height 7
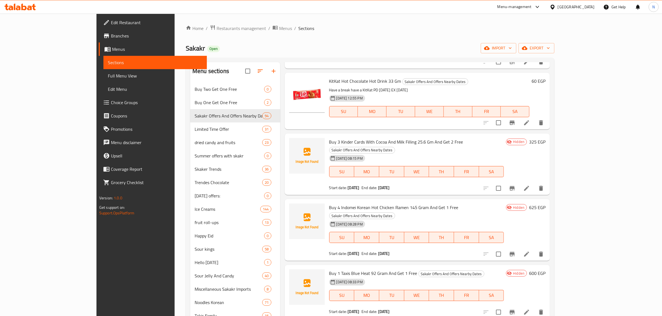
scroll to position [243, 0]
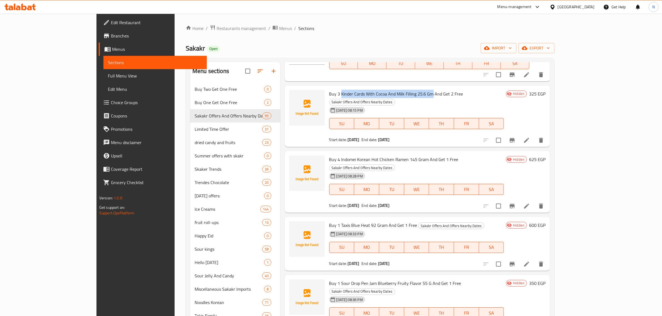
drag, startPoint x: 317, startPoint y: 94, endPoint x: 407, endPoint y: 94, distance: 89.8
click at [407, 94] on span "Buy 3 Kinder Cards With Cocoa And Milk Filling 25.6 Gm And Get 2 Free" at bounding box center [396, 94] width 134 height 8
copy span "Kinder Cards With Cocoa And Milk Filling 25.6 Gm"
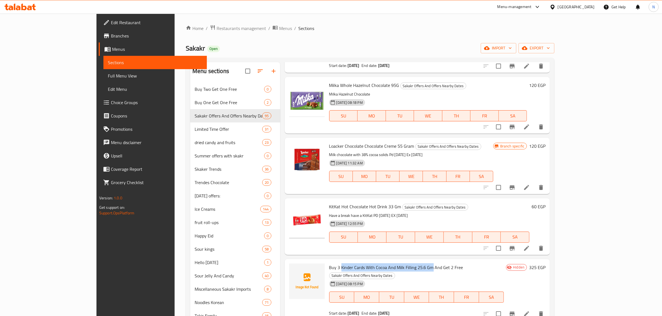
scroll to position [0, 0]
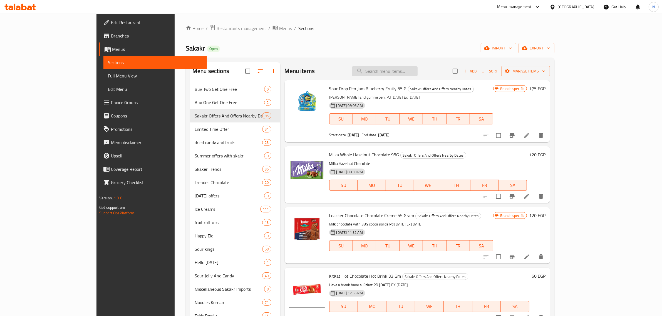
click at [417, 71] on input "search" at bounding box center [385, 71] width 66 height 10
paste input "Kinder Cards With Cocoa And Milk Filling"
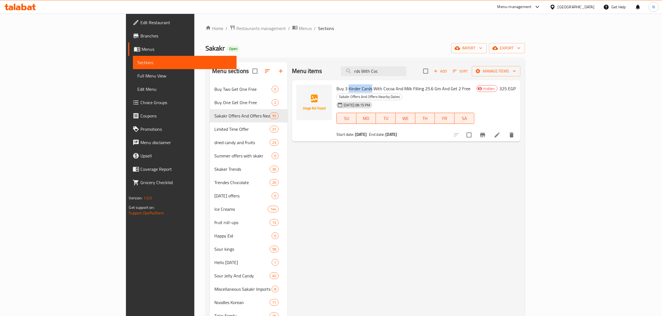
drag, startPoint x: 317, startPoint y: 88, endPoint x: 340, endPoint y: 88, distance: 23.3
click at [340, 88] on span "Buy 3 Kinder Cards With Cocoa And Milk Filling 25.6 Gm And Get 2 Free" at bounding box center [403, 88] width 134 height 8
copy span "Kinder Cards"
click at [406, 69] on input "rds With Coc" at bounding box center [374, 71] width 66 height 10
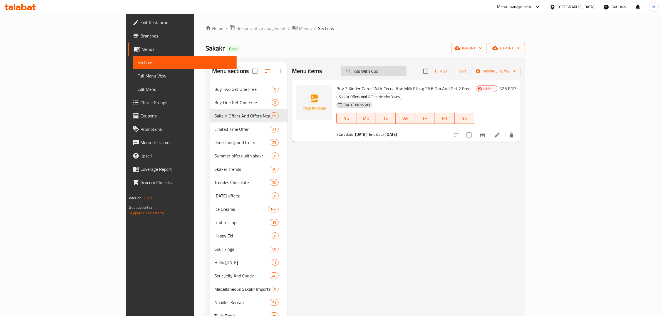
click at [406, 69] on input "rds With Coc" at bounding box center [374, 71] width 66 height 10
paste input "Kinder Cards"
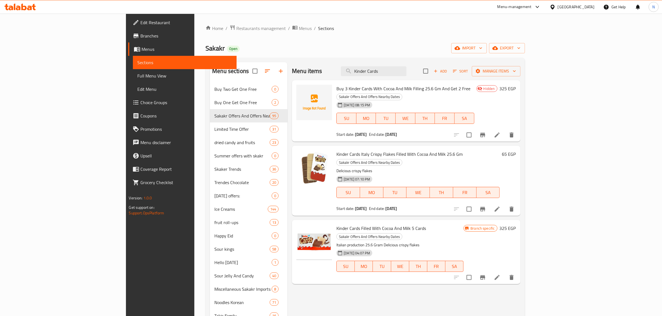
type input "Kinder Cards"
click at [500, 132] on icon at bounding box center [497, 135] width 7 height 7
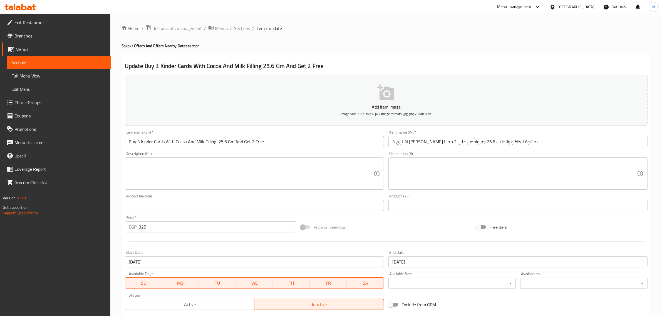
click at [166, 143] on input "Buy 3 Kinder Cards With Cocoa And Milk Filling 25.6 Gm And Get 2 Free" at bounding box center [254, 141] width 259 height 11
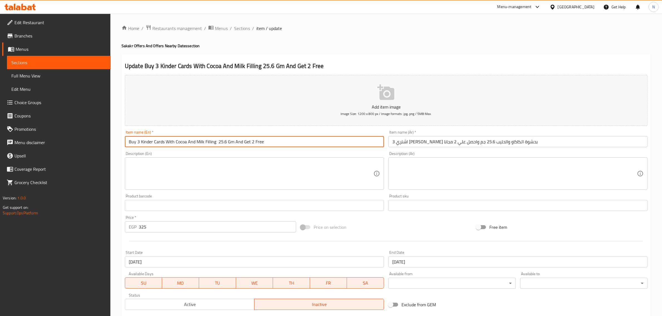
paste input "Filled"
click at [218, 143] on input "Buy 3 Kinder Cards Filled With Cocoa And Milk Filling 25.6 Gm And Get 2 Free" at bounding box center [254, 141] width 259 height 11
type input "Buy 3 Kinder Cards Filled With Cocoa And Milk 25.6 Gm And Get 2 Free"
click at [181, 140] on input "Buy 3 Kinder Cards Filled With Cocoa And Milk 25.6 Gm And Get 2 Free" at bounding box center [254, 141] width 259 height 11
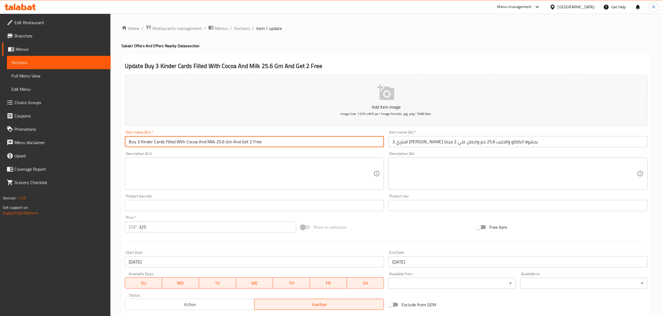
click at [181, 140] on input "Buy 3 Kinder Cards Filled With Cocoa And Milk 25.6 Gm And Get 2 Free" at bounding box center [254, 141] width 259 height 11
click at [169, 144] on input "Buy 3 Kinder Cards Filled With Cocoa And Milk 25.6 Gm And Get 2 Free" at bounding box center [254, 141] width 259 height 11
click at [167, 142] on input "Buy 3 Kinder Cards Filled With Cocoa And Milk 25.6 Gm And Get 2 Free" at bounding box center [254, 141] width 259 height 11
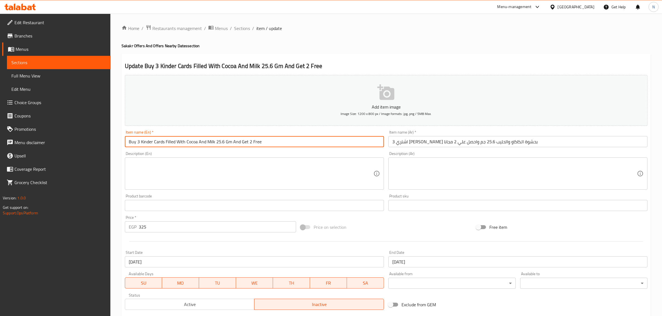
click at [267, 143] on input "Buy 3 Kinder Cards Filled With Cocoa And Milk 25.6 Gm And Get 2 Free" at bounding box center [254, 141] width 259 height 11
click at [281, 143] on input "Buy 3 Kinder Cards Filled With Cocoa And Milk 25.6 Gm And Get 2 Free" at bounding box center [254, 141] width 259 height 11
click at [240, 26] on span "Sections" at bounding box center [242, 28] width 16 height 7
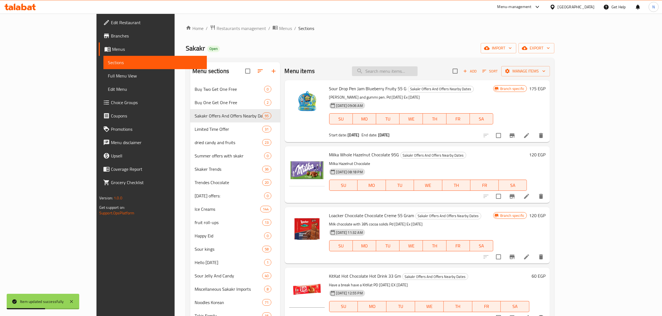
click at [417, 71] on input "search" at bounding box center [385, 71] width 66 height 10
paste input "اشتري 4 اندومي كوري هوت تشكين رامين واحصل علي 1 مجانا"
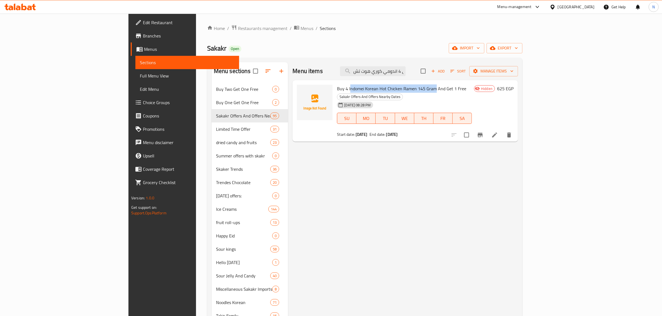
drag, startPoint x: 317, startPoint y: 89, endPoint x: 402, endPoint y: 89, distance: 84.8
click at [402, 89] on span "Buy 4 Indomei Korean Hot Chicken Ramen 145 Gram And Get 1 Free" at bounding box center [401, 88] width 129 height 8
copy span "ndomei Korean Hot Chicken Ramen 145 Gram"
click at [405, 74] on input "اشتري 4 اندومي كوري هوت تش" at bounding box center [373, 71] width 66 height 10
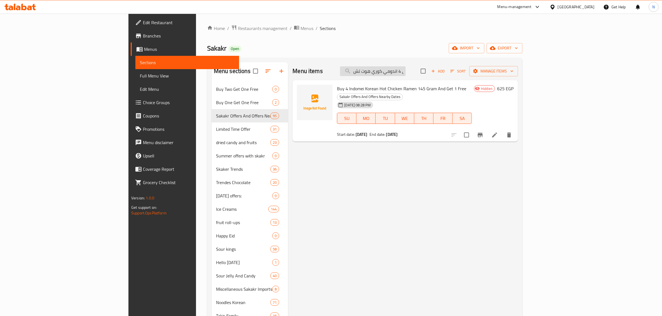
click at [405, 74] on input "اشتري 4 اندومي كوري هوت تش" at bounding box center [373, 71] width 66 height 10
paste input "1 تاكيس بلو هيت 92 جرام واحصل علي 1 مجانا"
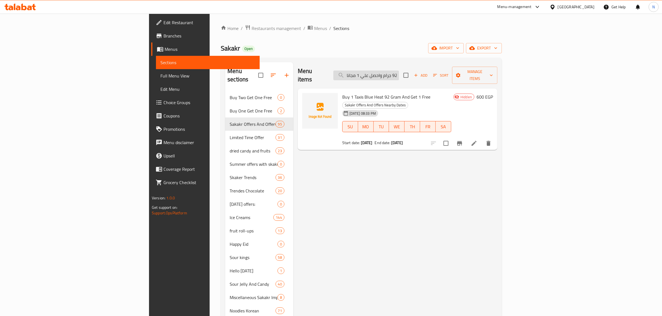
click at [399, 72] on input "اشتري 1 تاكيس بلو هيت 92 جرام واحصل علي 1 مجانا" at bounding box center [366, 76] width 66 height 10
paste input "اور دروب بين جام بنكهة فاكهة التوت الازرق"
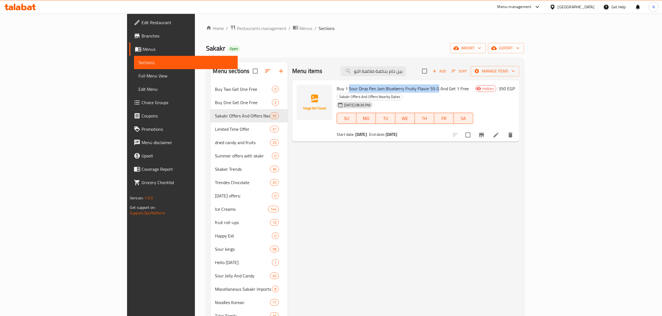
drag, startPoint x: 317, startPoint y: 89, endPoint x: 404, endPoint y: 90, distance: 86.7
click at [404, 90] on span "Buy 1 Sour Drop Pen Jam Blueberry Fruity Flavor 55 G And Get 1 Free" at bounding box center [403, 88] width 132 height 8
click at [406, 76] on input "اشتري 1 ساور دروب بين جام بنكهة فاكهة التو" at bounding box center [373, 71] width 66 height 10
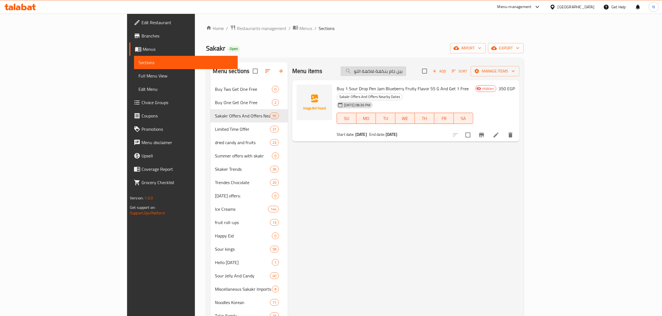
paste input "الفراولة واحصل علي 1 مجانا"
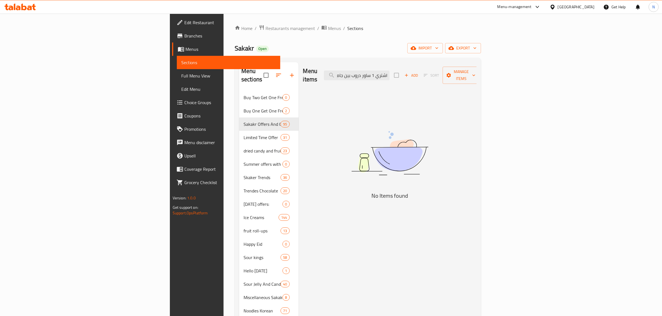
scroll to position [0, 8]
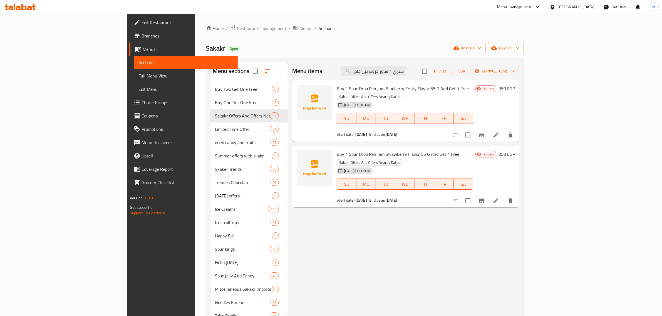
type input "اشتري 1 ساور دروب بين جام بنك"
drag, startPoint x: 316, startPoint y: 146, endPoint x: 395, endPoint y: 148, distance: 78.9
click at [395, 150] on span "Buy 1 Sour Drop Pen Jam Strawberry Flavor 55 G And Get 1 Free" at bounding box center [398, 154] width 123 height 8
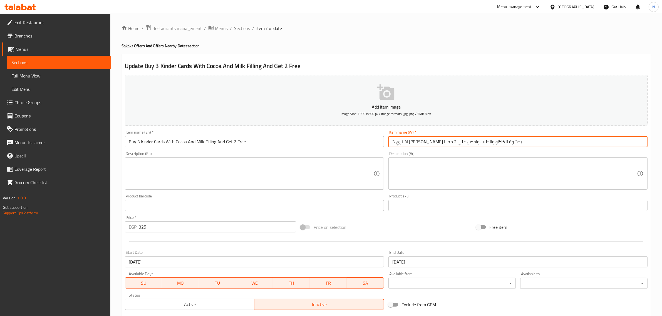
drag, startPoint x: 490, startPoint y: 143, endPoint x: 423, endPoint y: 141, distance: 66.7
click at [423, 141] on input "اشتري 3 [PERSON_NAME] بحشوة الكاكاو والحليب واحصل علي 2 مجانا" at bounding box center [517, 141] width 259 height 11
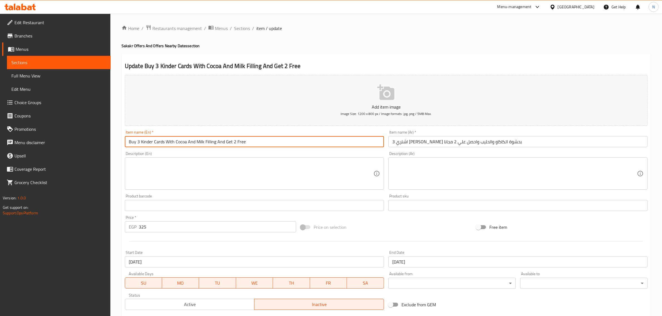
click at [204, 142] on input "Buy 3 Kinder Cards With Cocoa And Milk Filling And Get 2 Free" at bounding box center [254, 141] width 259 height 11
paste input "25.6 Gm"
type input "Buy 3 Kinder Cards With Cocoa And Milk Filling 25.6 Gm And Get 2 Free"
click at [427, 143] on input "اشتري 3 كيندر كاردز بحشوة الكاكاو والحليب واحصل علي 2 مجانا" at bounding box center [517, 141] width 259 height 11
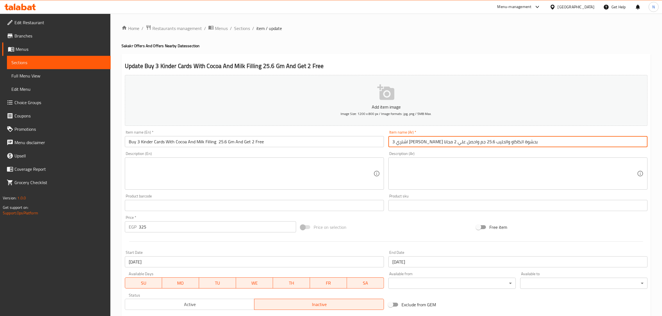
type input "اشتري 3 كيندر كاردز بحشوة الكاكاو والحليب 25.6 جم واحصل علي 2 مجانا"
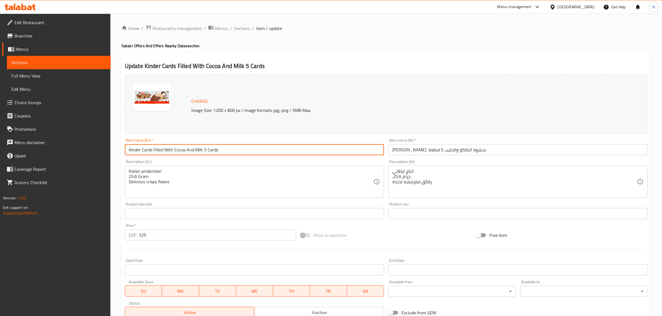
drag, startPoint x: 153, startPoint y: 151, endPoint x: 202, endPoint y: 149, distance: 48.9
click at [202, 149] on input "Kinder Cards Filled With Cocoa And Milk 5 Cards" at bounding box center [254, 149] width 259 height 11
click at [161, 151] on input "Kinder Cards Filled With Cocoa And Milk 5 Cards" at bounding box center [254, 149] width 259 height 11
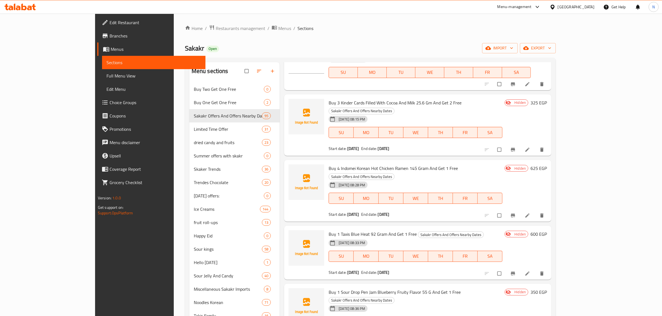
scroll to position [278, 0]
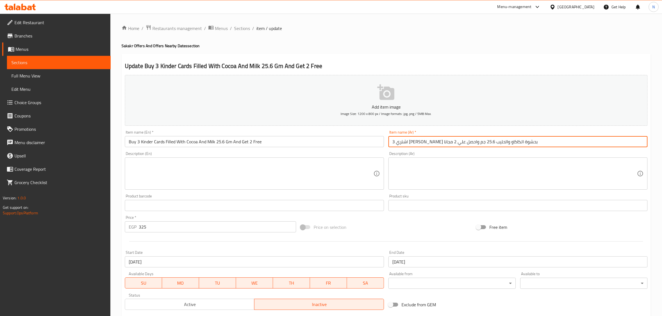
drag, startPoint x: 505, startPoint y: 143, endPoint x: 428, endPoint y: 148, distance: 77.2
click at [428, 148] on div "Item name (Ar)   * اشتري 3 [PERSON_NAME] بحشوة الكاكاو والحليب 25.6 جم واحصل عل…" at bounding box center [517, 138] width 263 height 21
drag, startPoint x: 505, startPoint y: 144, endPoint x: 498, endPoint y: 144, distance: 6.9
click at [498, 144] on input "اشتري 4 اندومي كوري هوت تشكين رامين 145 جرام واحصل علي 1 مجانا" at bounding box center [517, 141] width 259 height 11
click at [500, 144] on input "اشتري 4 اندومي كوري هوت تشكين رامين 145 جرام واحصل علي 1 مجانا" at bounding box center [517, 141] width 259 height 11
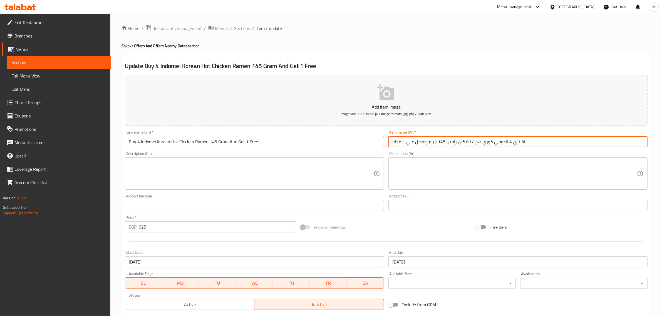
click at [501, 143] on input "اشتري 4 اندومي كوري هوت تشكين رامين 145 جرام واحصل علي 1 مجانا" at bounding box center [517, 141] width 259 height 11
click at [502, 143] on input "اشتري 4 اندومي كوري هوت تشكين رامين 145 جرام واحصل علي 1 مجانا" at bounding box center [517, 141] width 259 height 11
drag, startPoint x: 506, startPoint y: 143, endPoint x: 429, endPoint y: 146, distance: 77.3
click at [429, 146] on input "اشتري 4 اندومي كوري هوت تشكين رامين 145 جرام واحصل علي 1 مجانا" at bounding box center [517, 141] width 259 height 11
drag, startPoint x: 523, startPoint y: 145, endPoint x: 428, endPoint y: 145, distance: 95.0
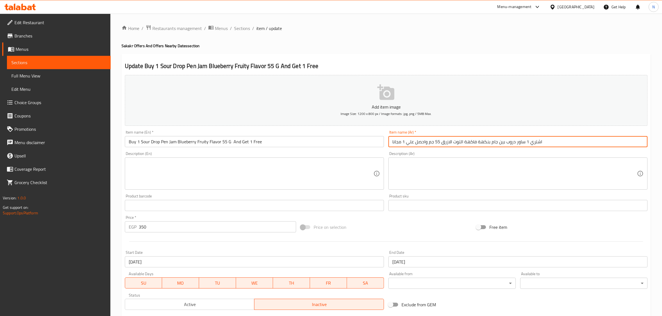
click at [428, 145] on input "اشتري 1 ساور دروب بين جام بنكهة فاكهة التوت الازرق 55 جم واحصل علي 1 مجانا" at bounding box center [517, 141] width 259 height 11
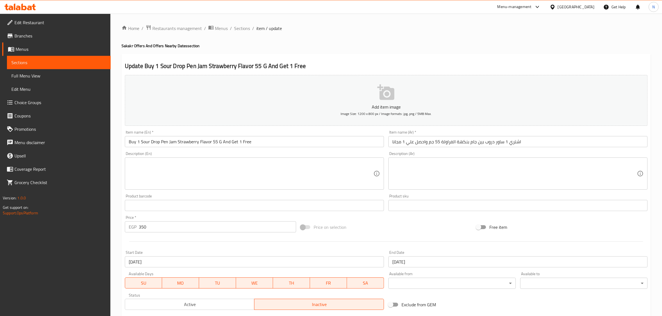
click at [449, 143] on input "اشتري 1 ساور دروب بين جام بنكهة الفراولة 55 جم واحصل علي 1 مجانا" at bounding box center [517, 141] width 259 height 11
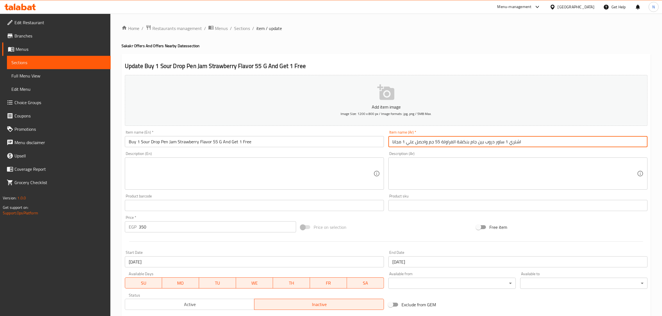
click at [452, 142] on input "اشتري 1 ساور دروب بين جام بنكهة الفراولة 55 جم واحصل علي 1 مجانا" at bounding box center [517, 141] width 259 height 11
